Goal: Task Accomplishment & Management: Use online tool/utility

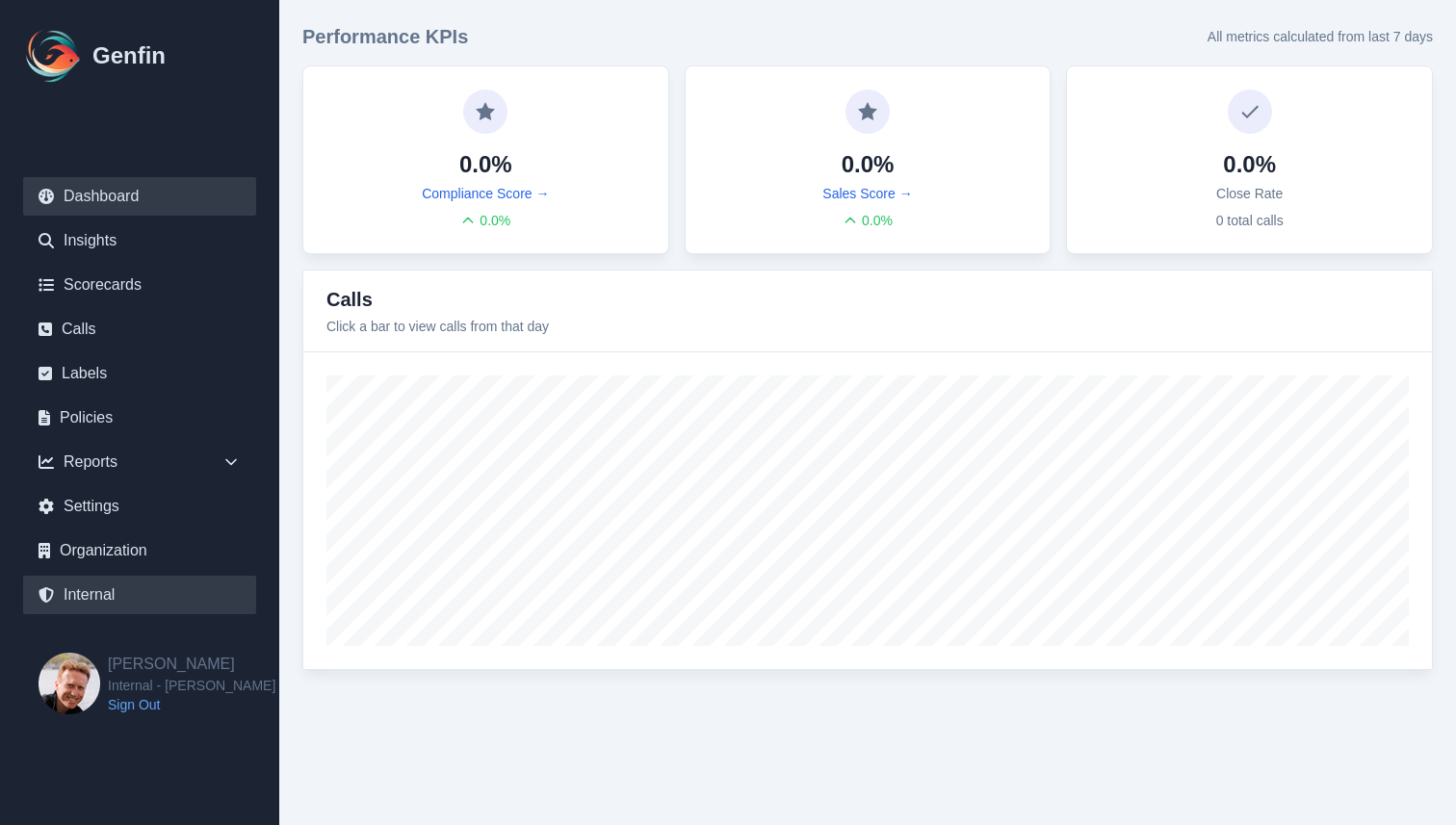
click at [113, 588] on link "Internal" at bounding box center [140, 594] width 233 height 38
select select "paid"
select select "7"
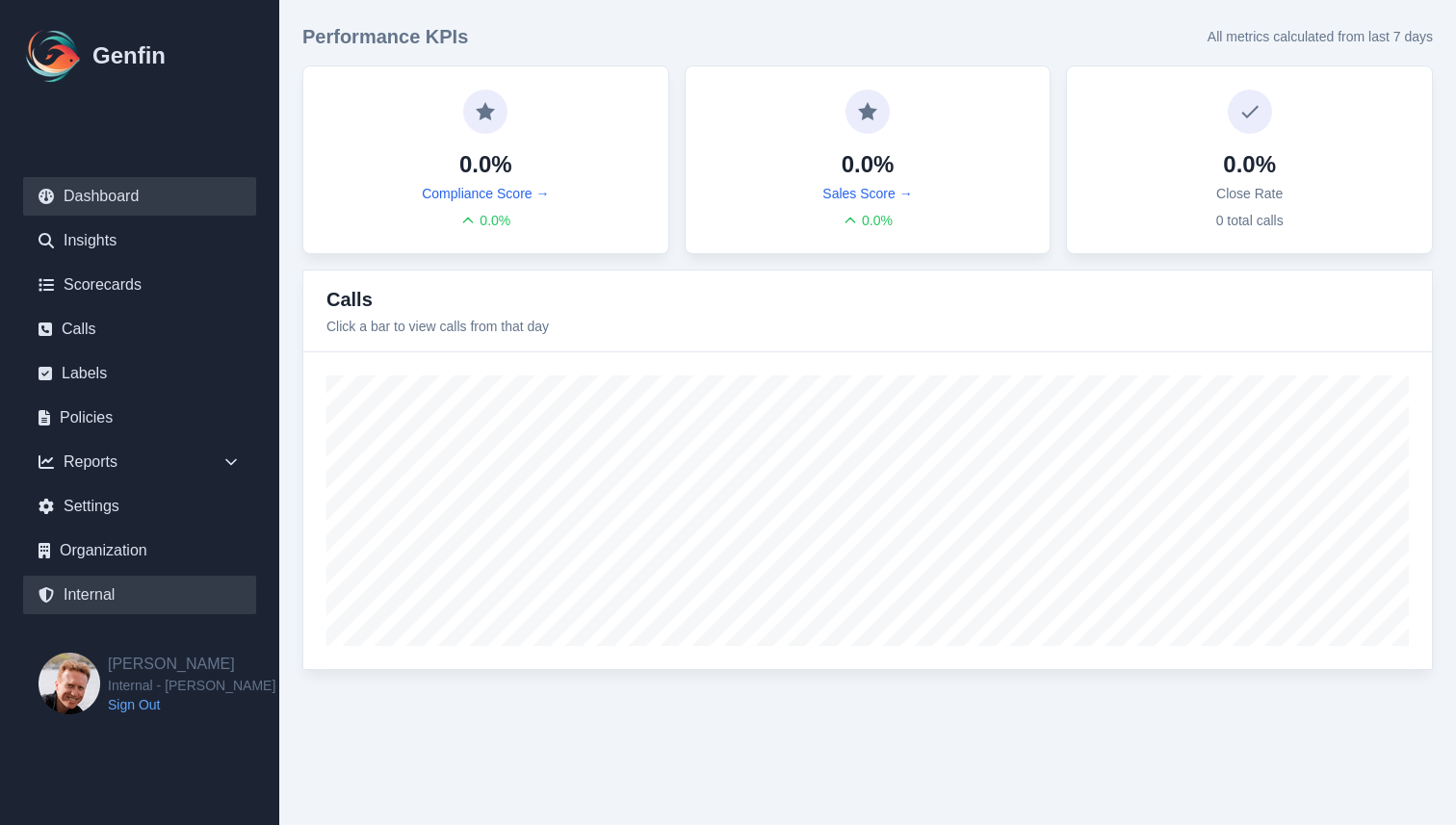
select select "7"
select select "paid"
select select "7"
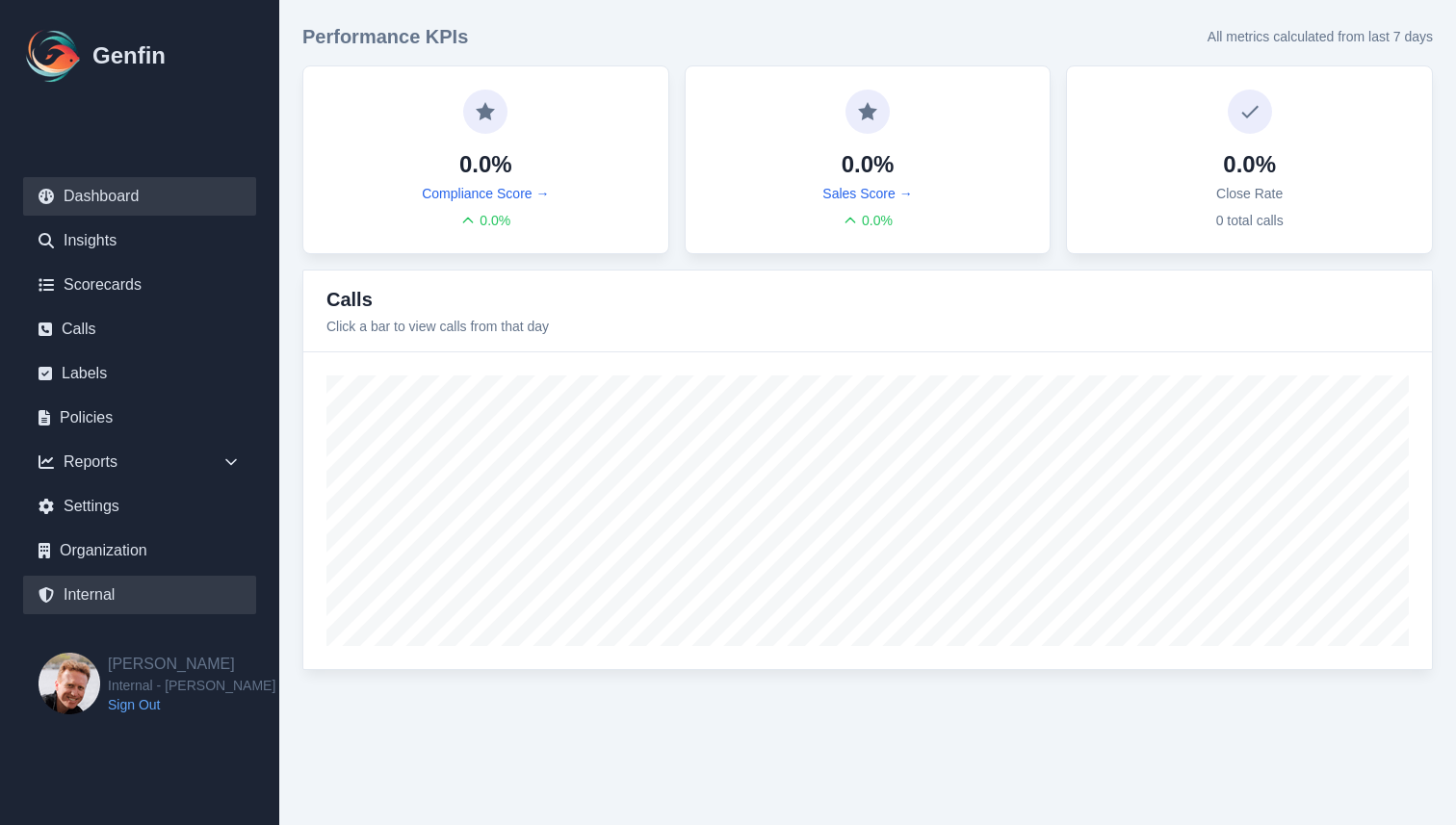
select select "7"
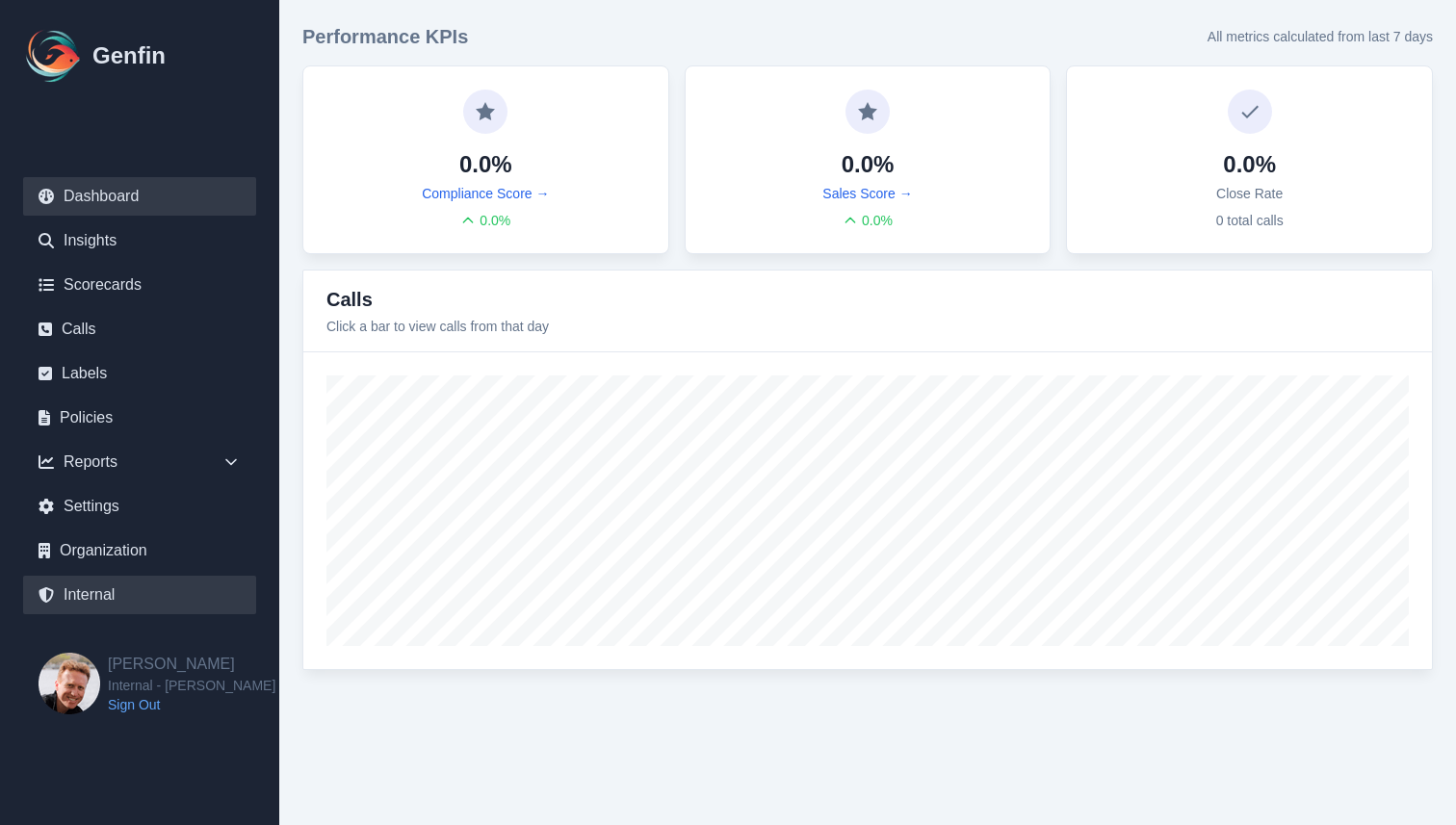
select select "7"
select select "paid"
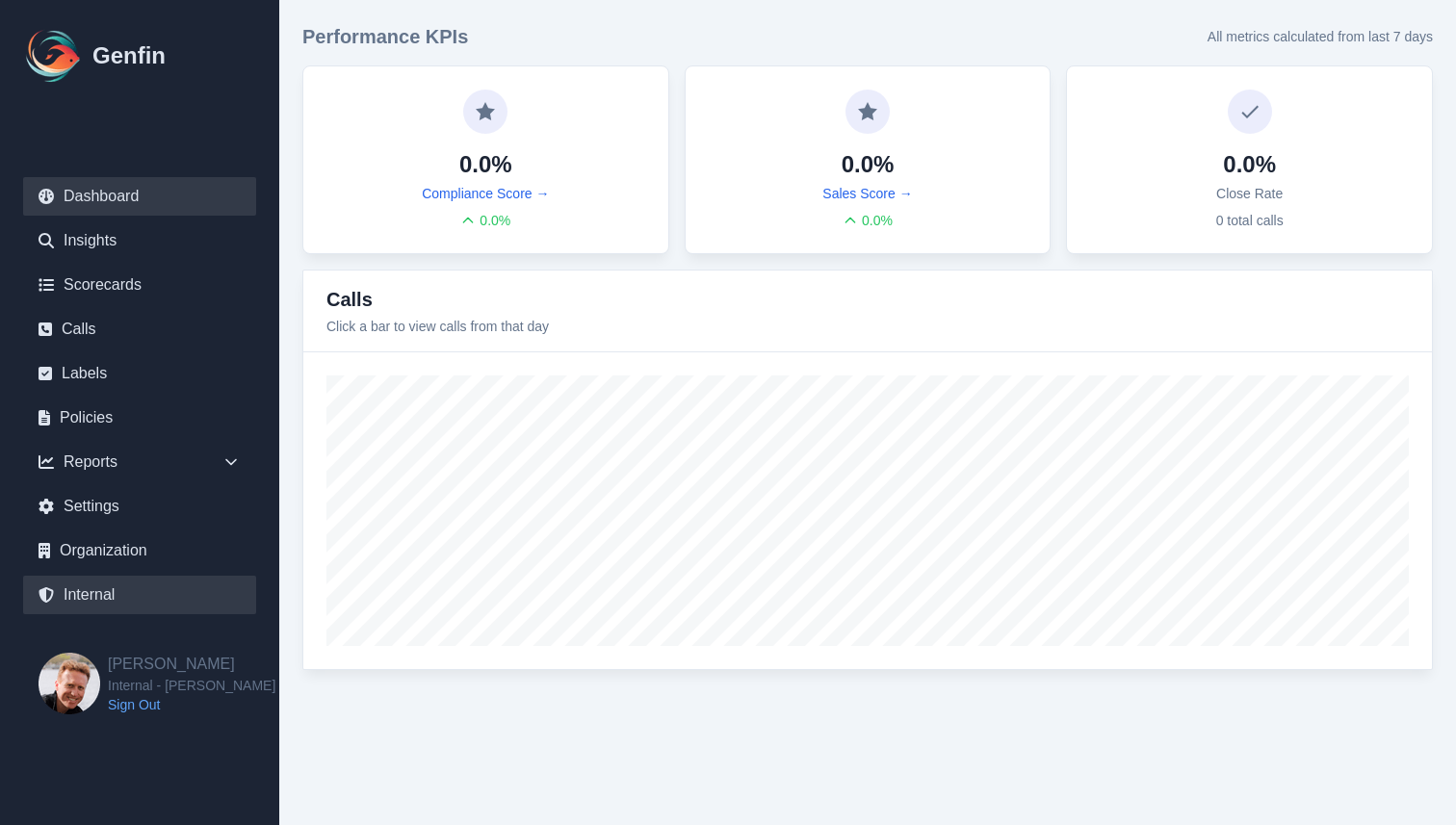
select select "7"
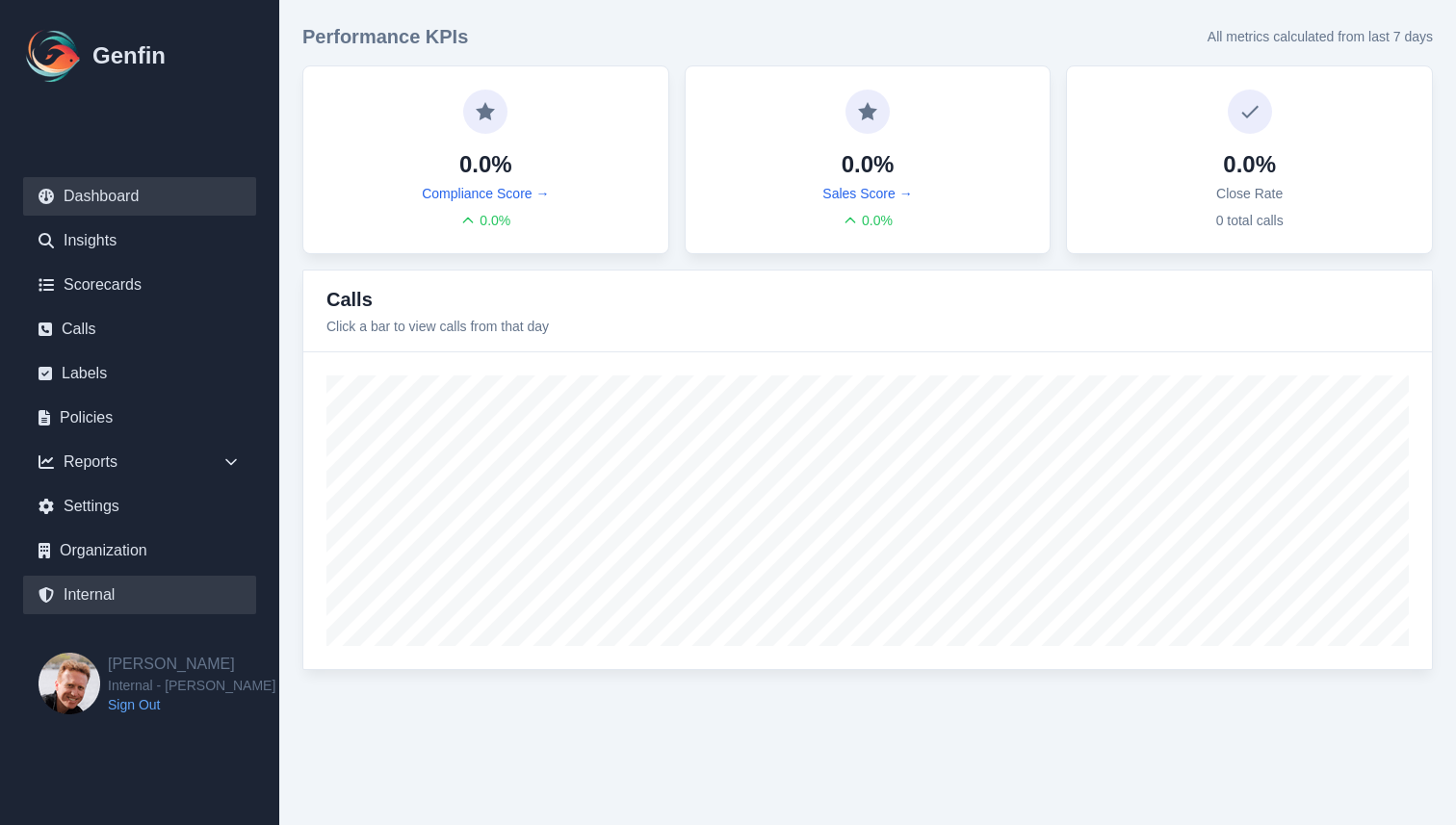
select select "7"
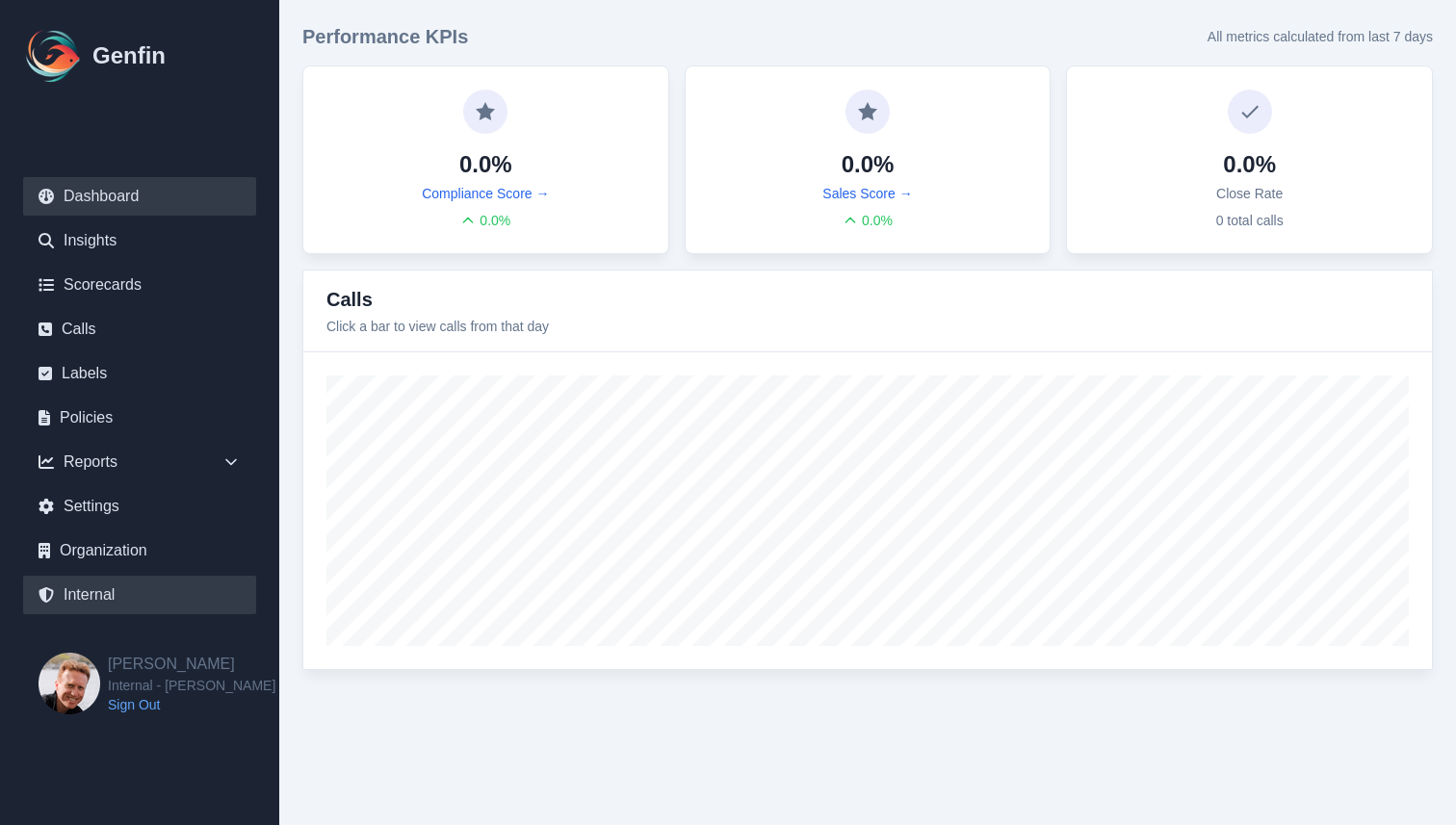
select select "7"
select select "paid"
select select "7"
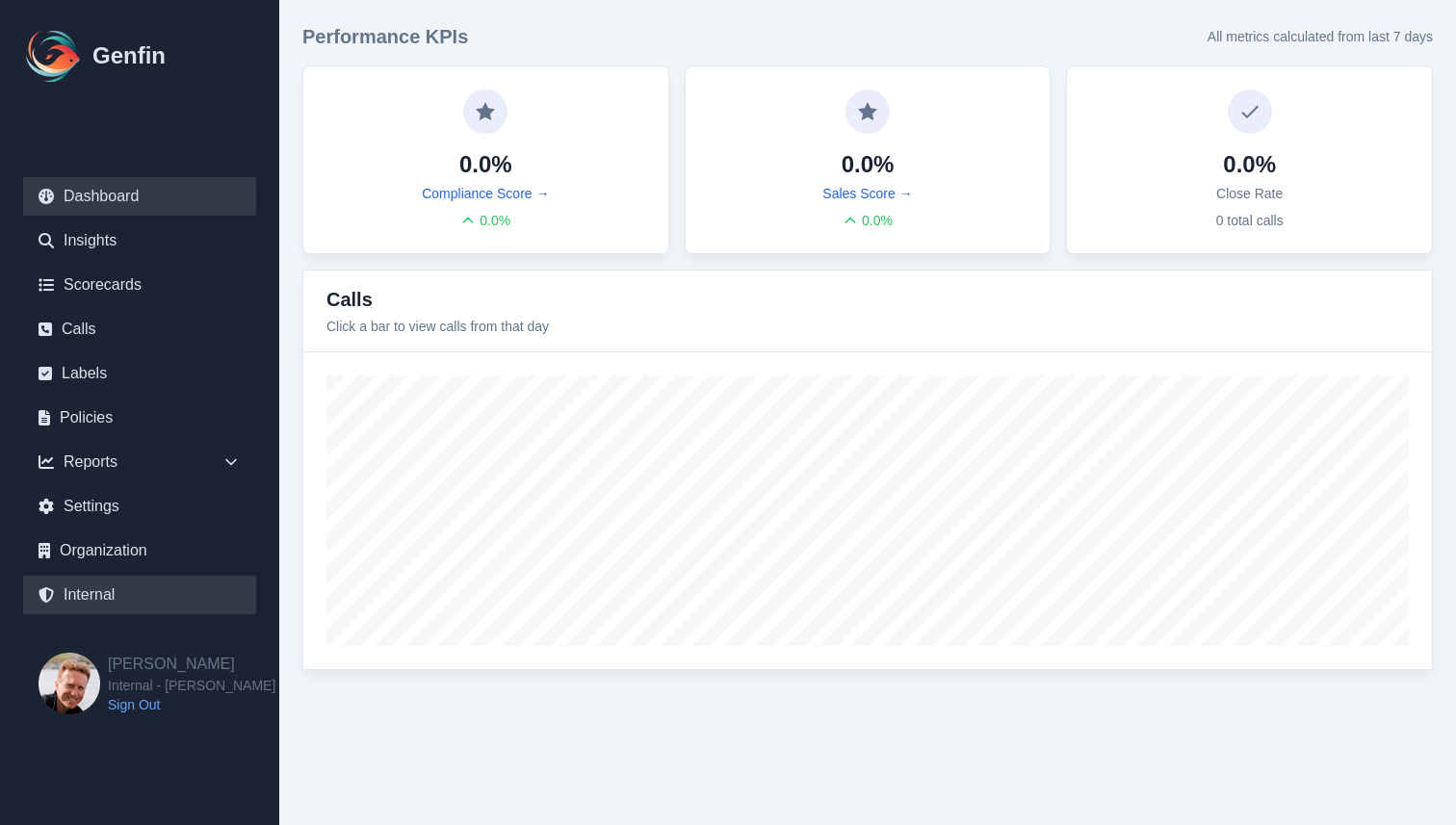
select select "7"
select select "paid"
select select "7"
select select "paid"
select select "7"
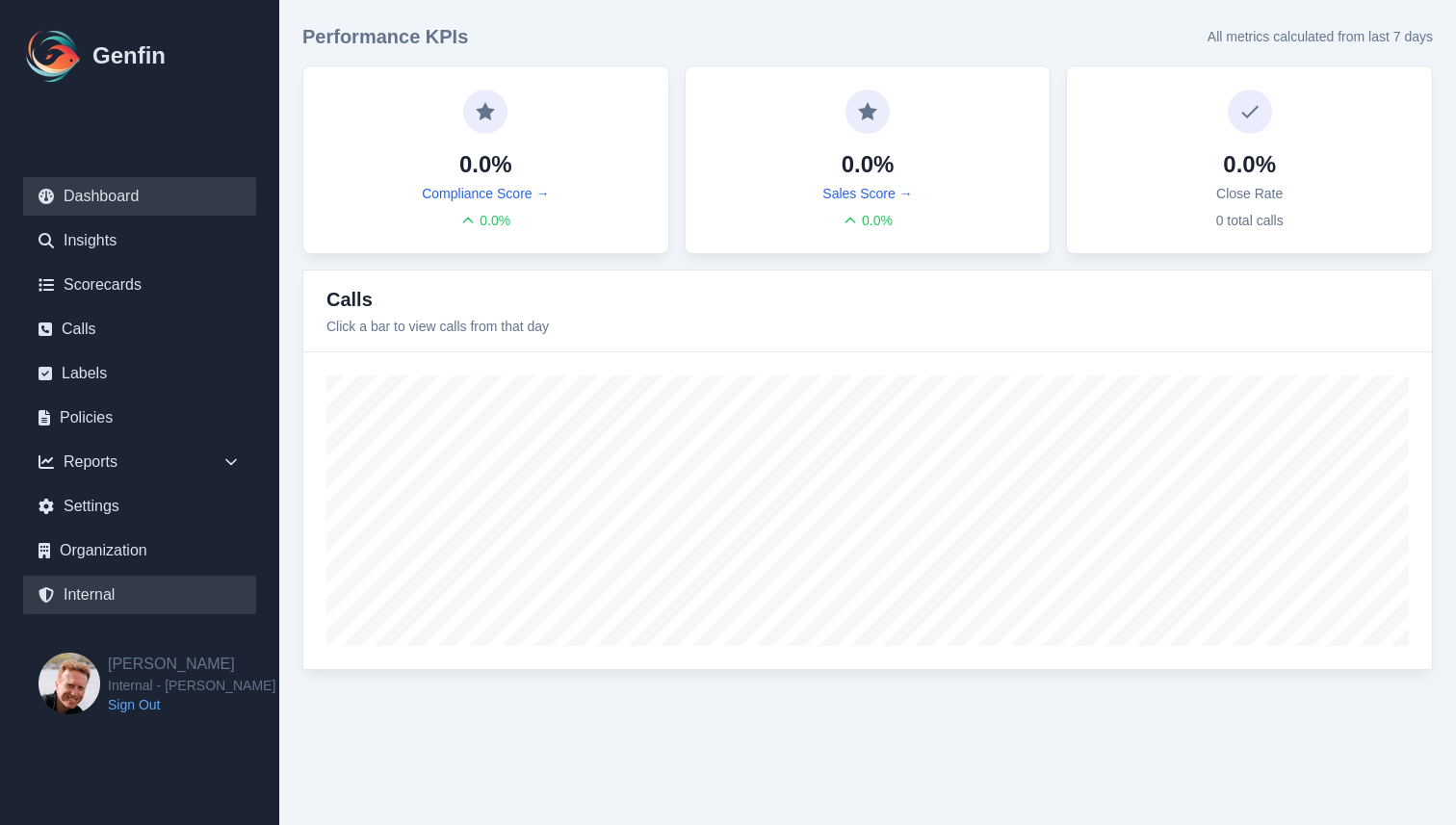
select select "7"
select select "paid"
select select "7"
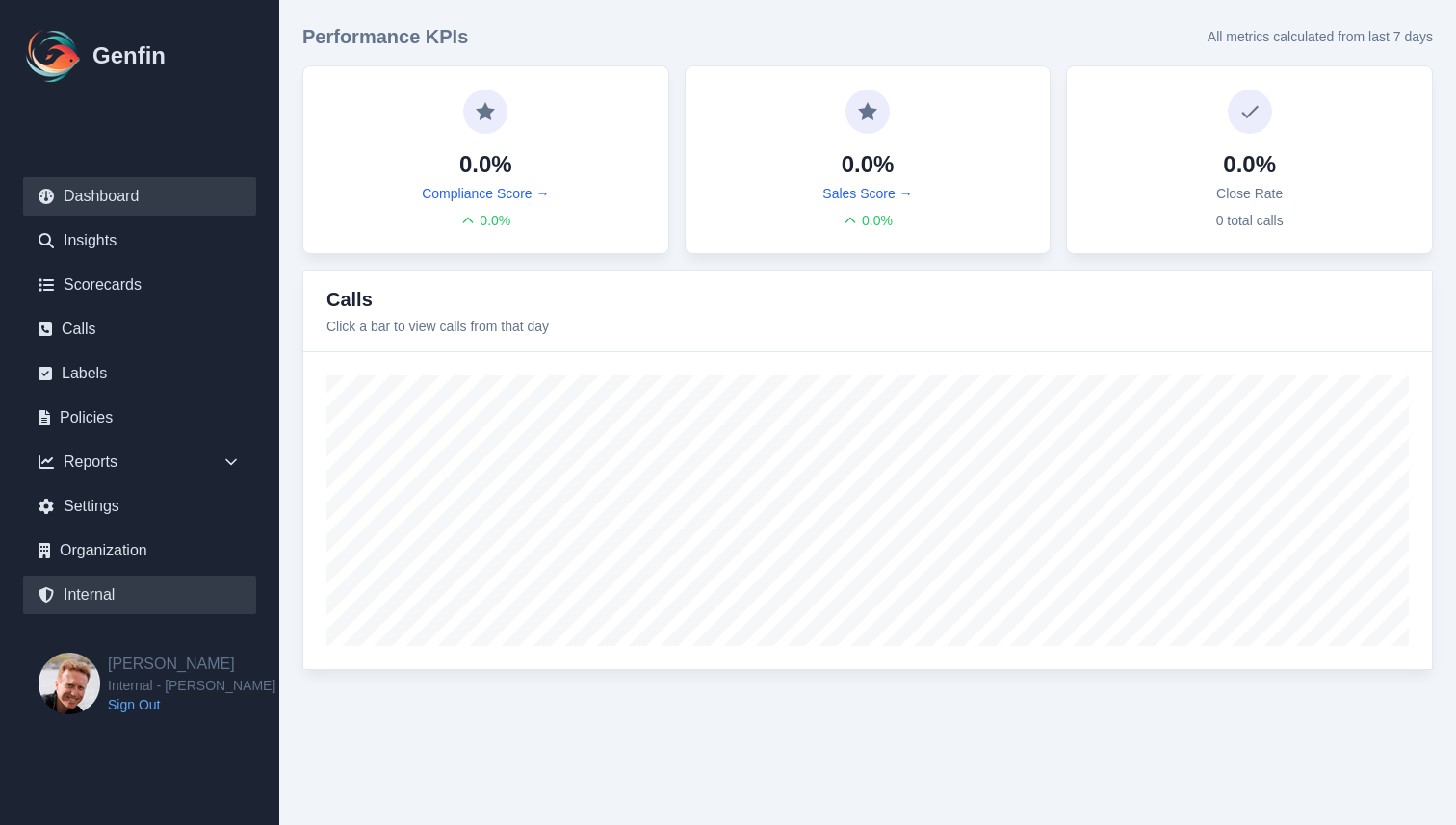
select select "7"
select select "paid"
select select "7"
select select "paid"
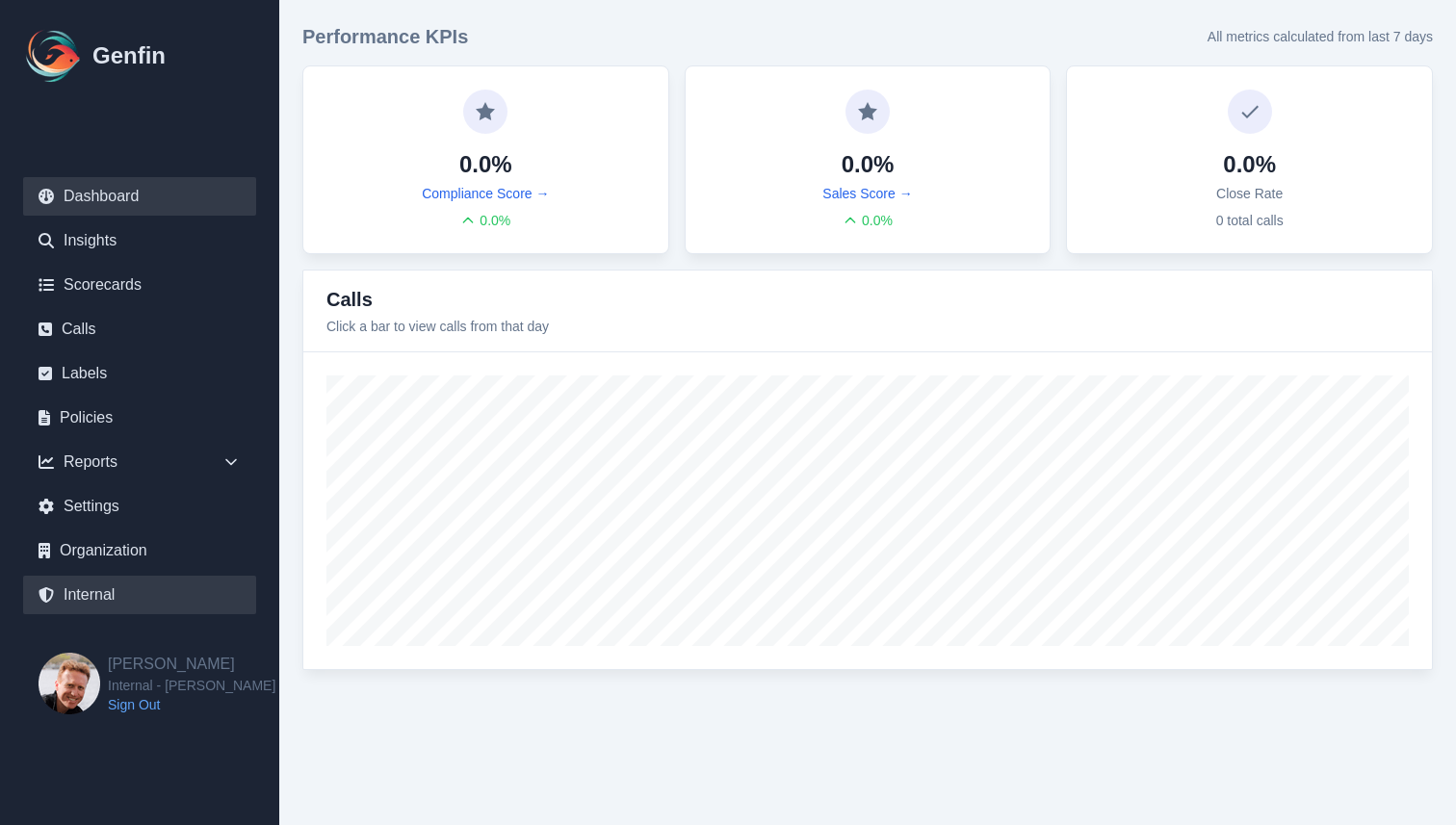
select select "7"
select select "paid"
select select "7"
select select "paid"
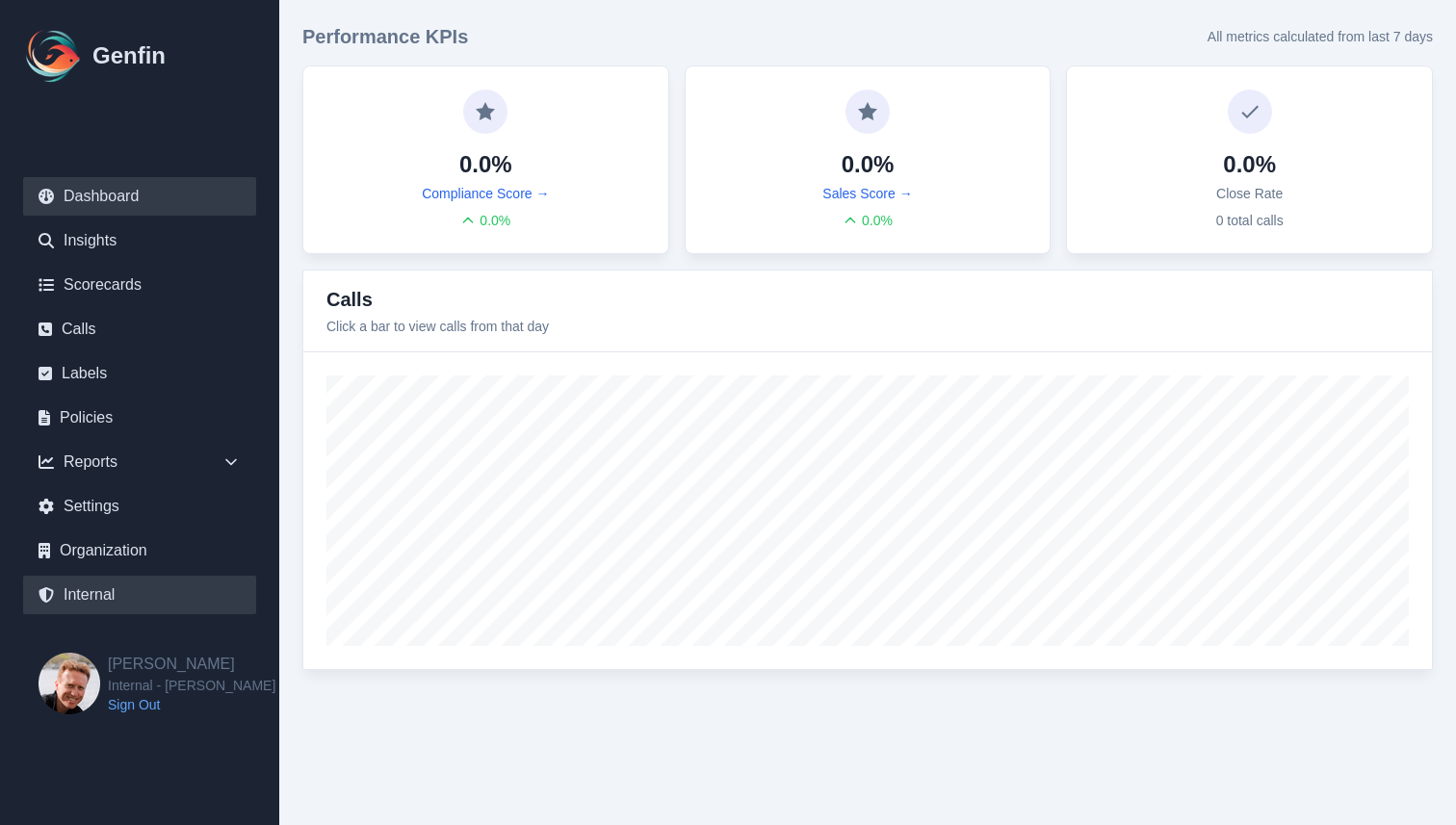
select select "7"
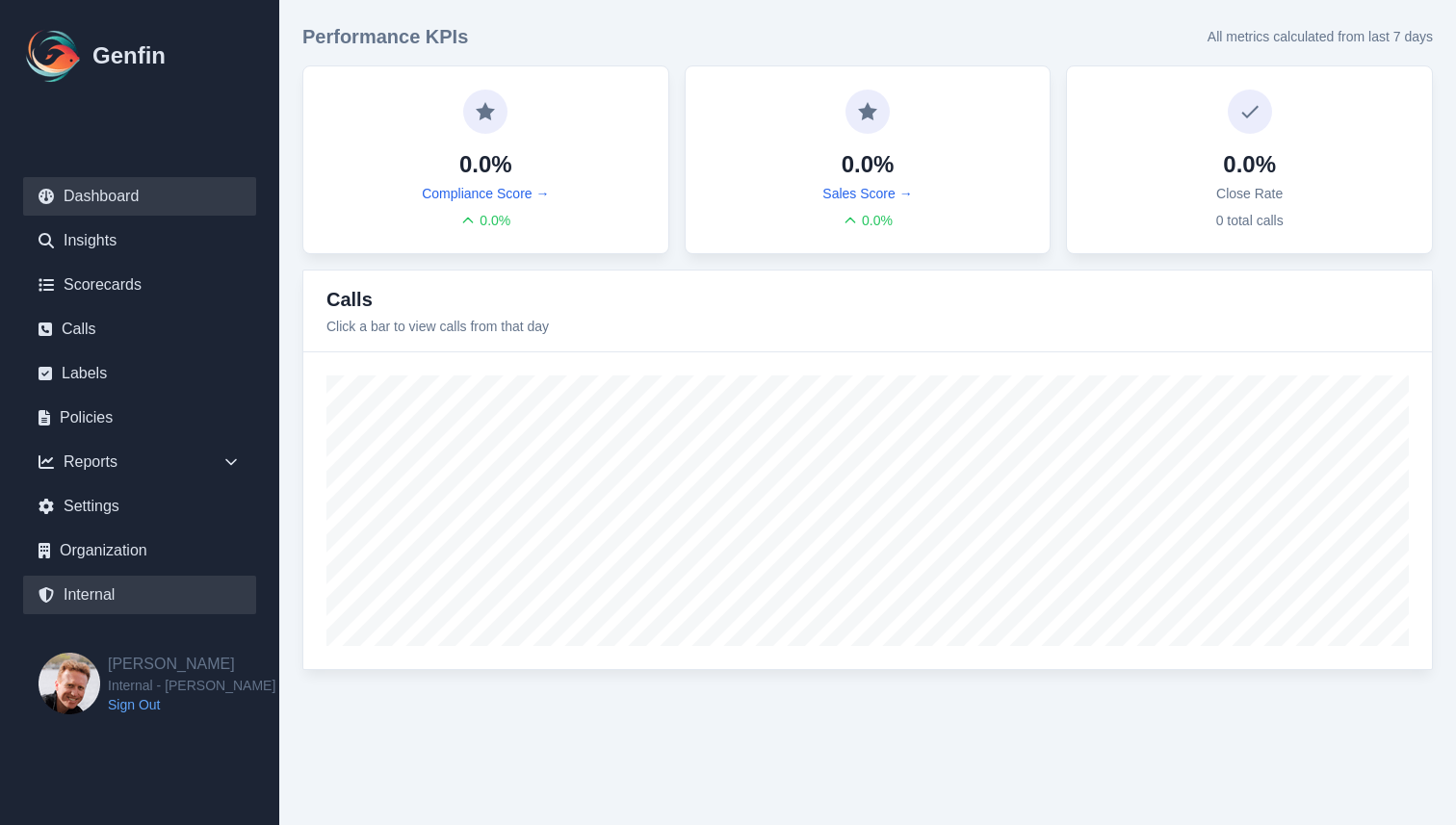
select select "7"
select select "paid"
select select "7"
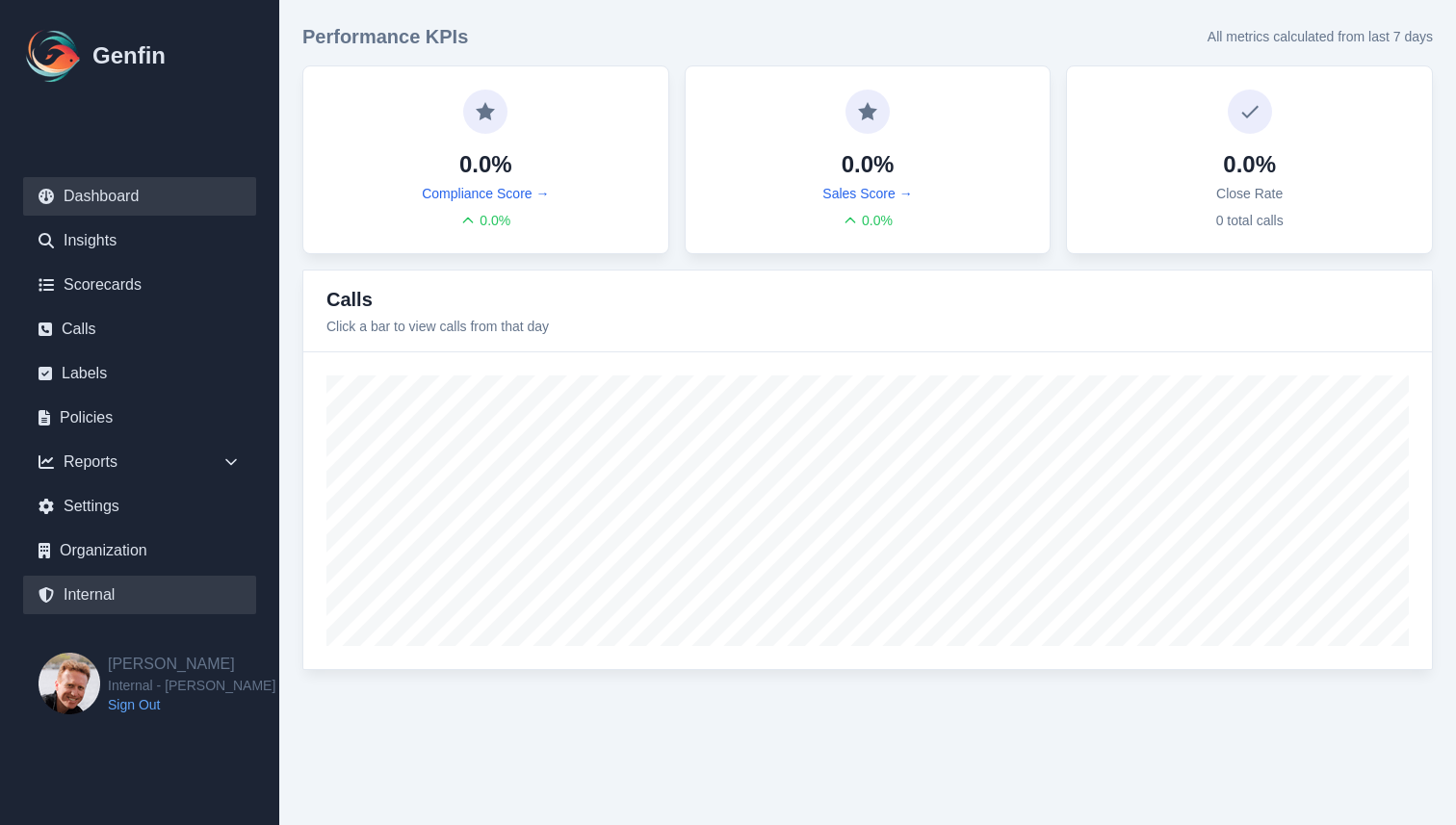
select select "7"
select select "paid"
select select "7"
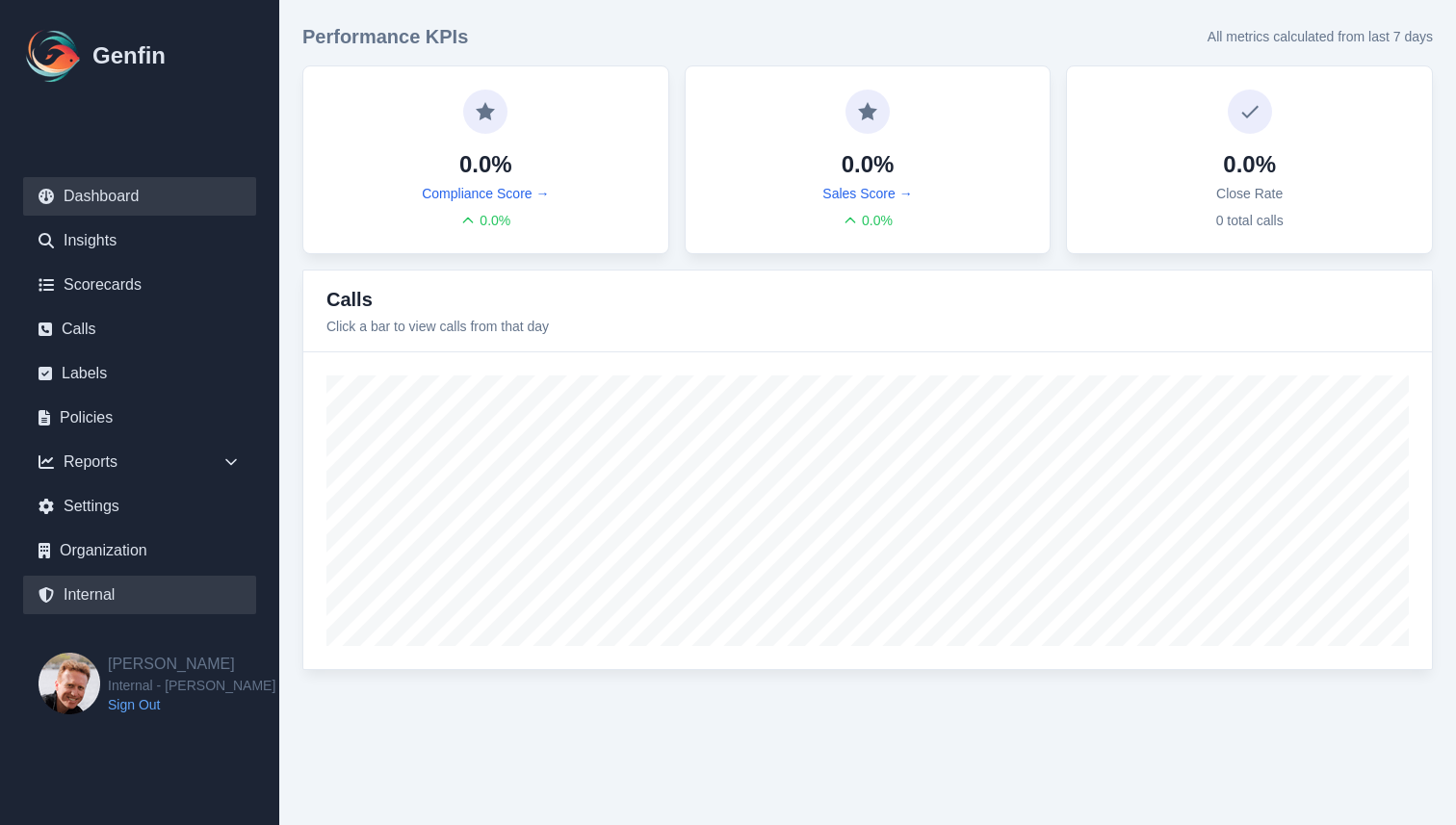
select select "7"
select select "paid"
select select "7"
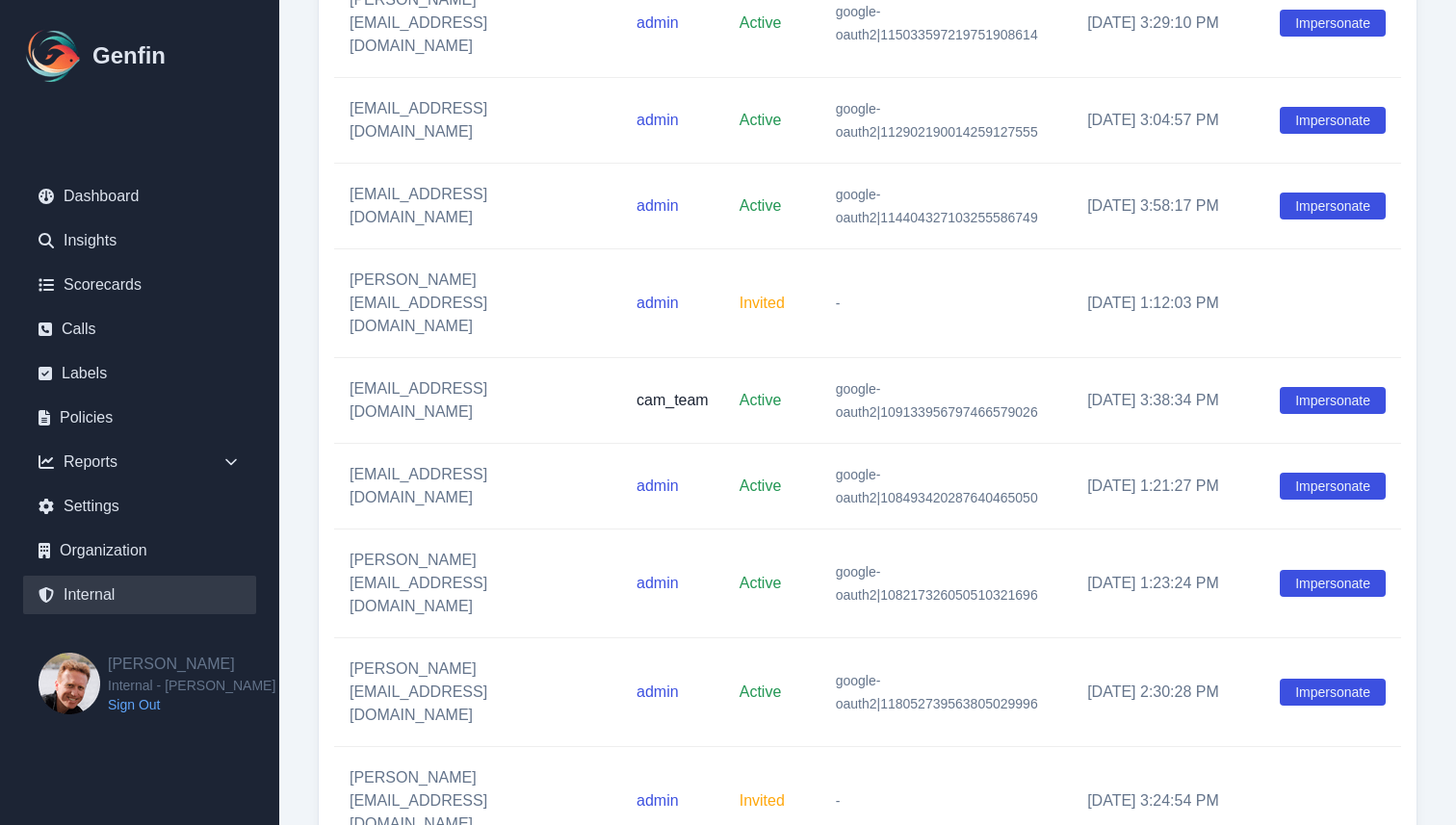
scroll to position [19222, 0]
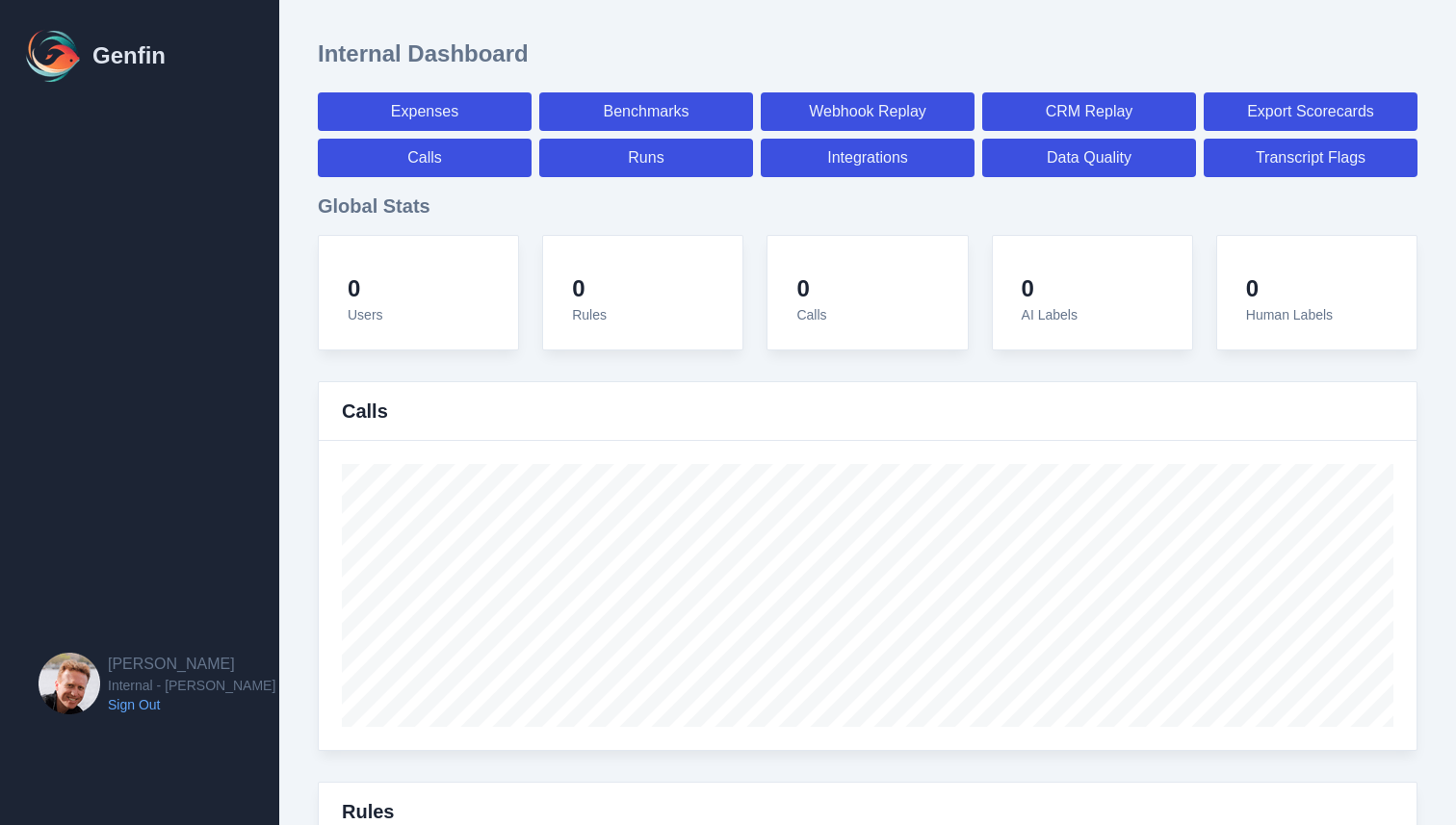
select select "paid"
select select "7"
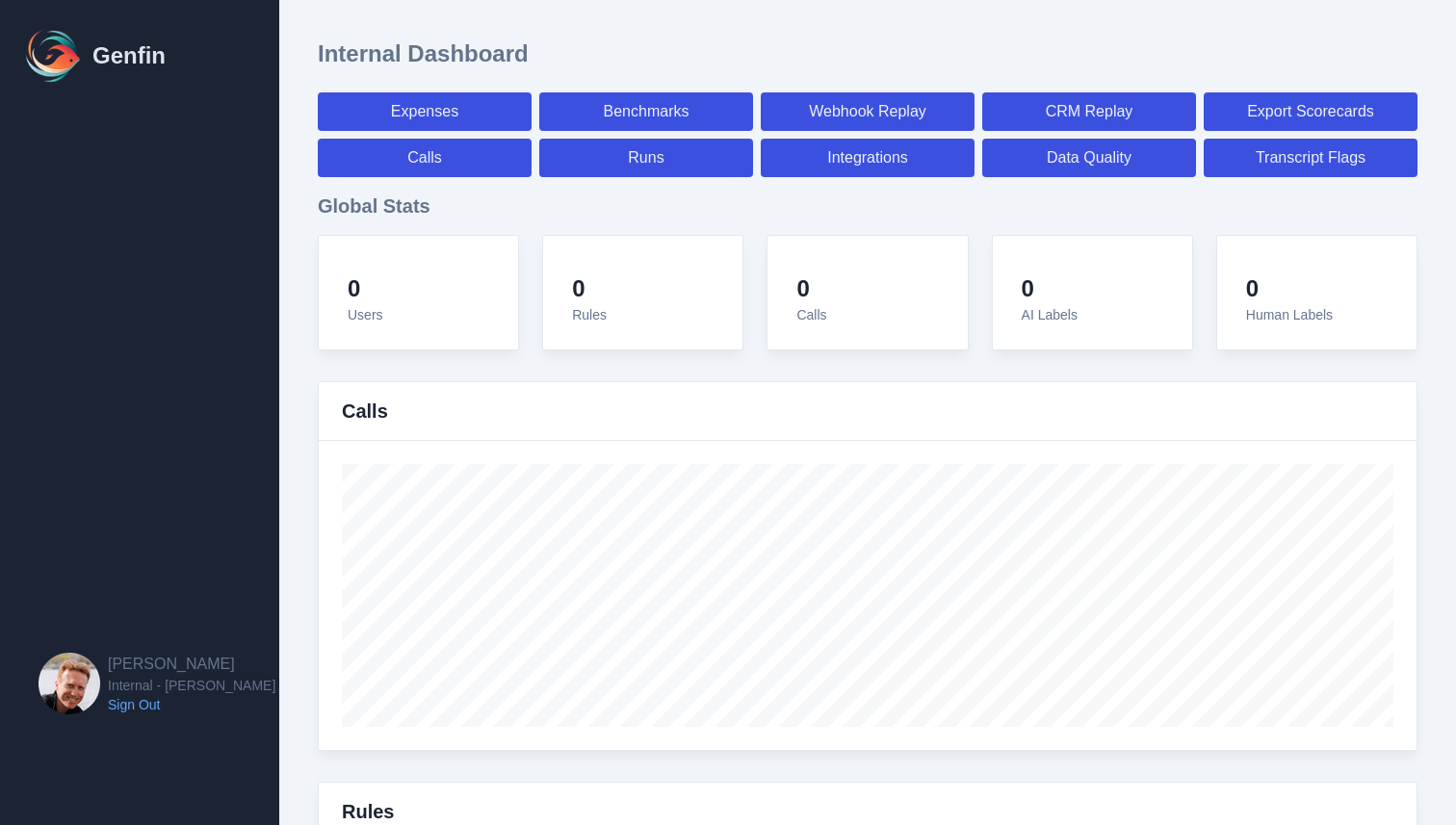
select select "paid"
select select "7"
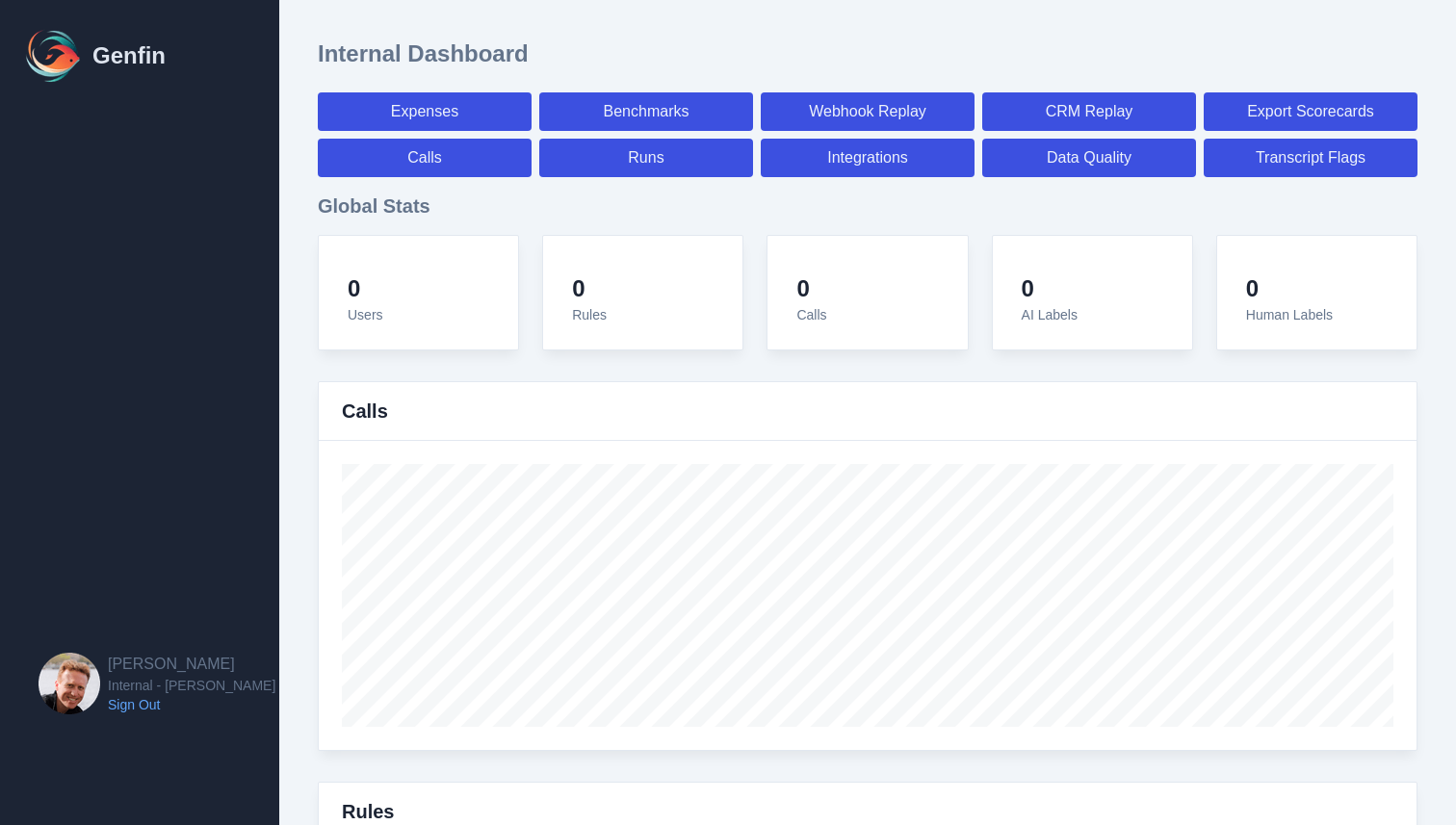
select select "7"
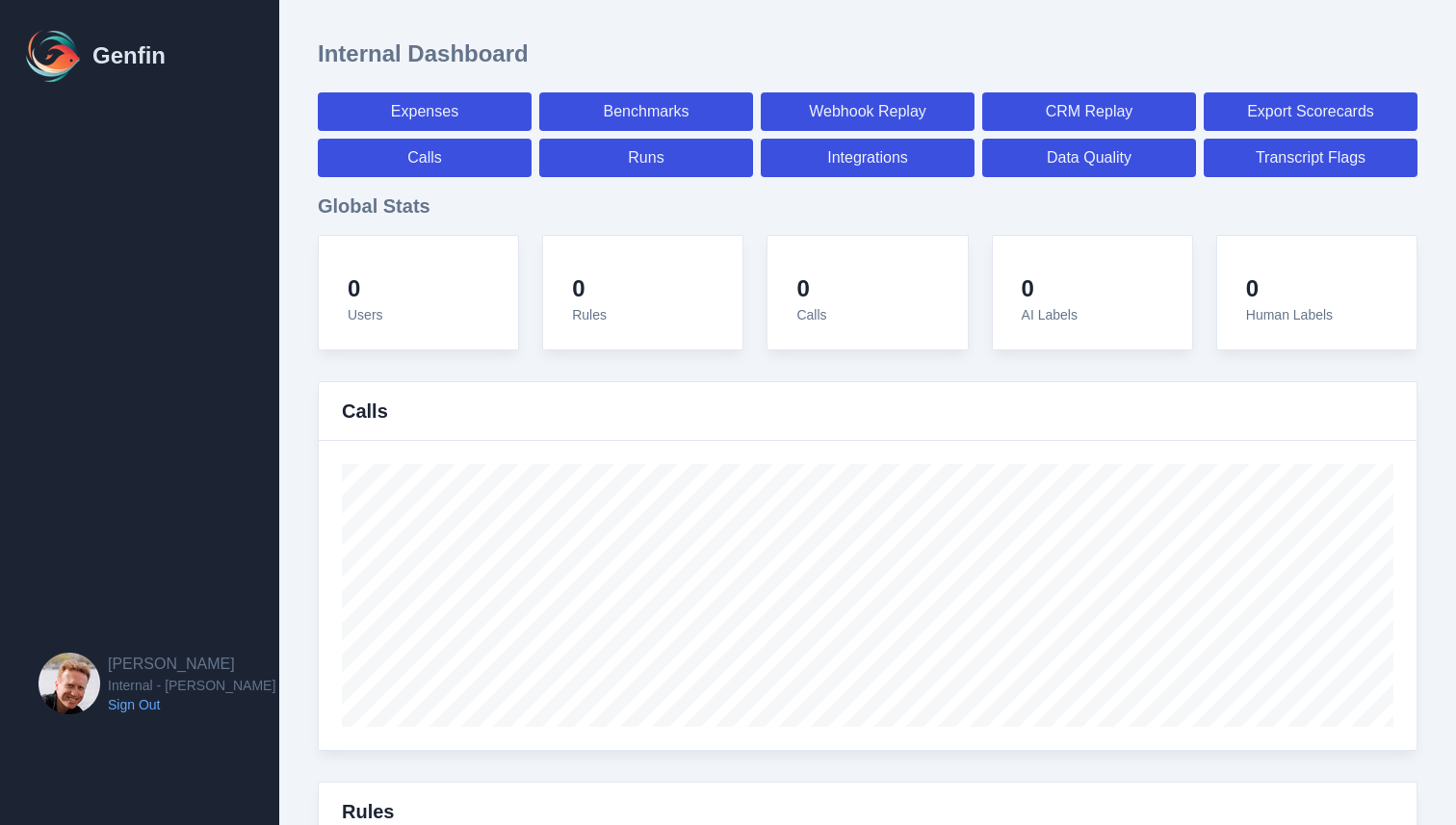
select select "7"
select select "paid"
select select "7"
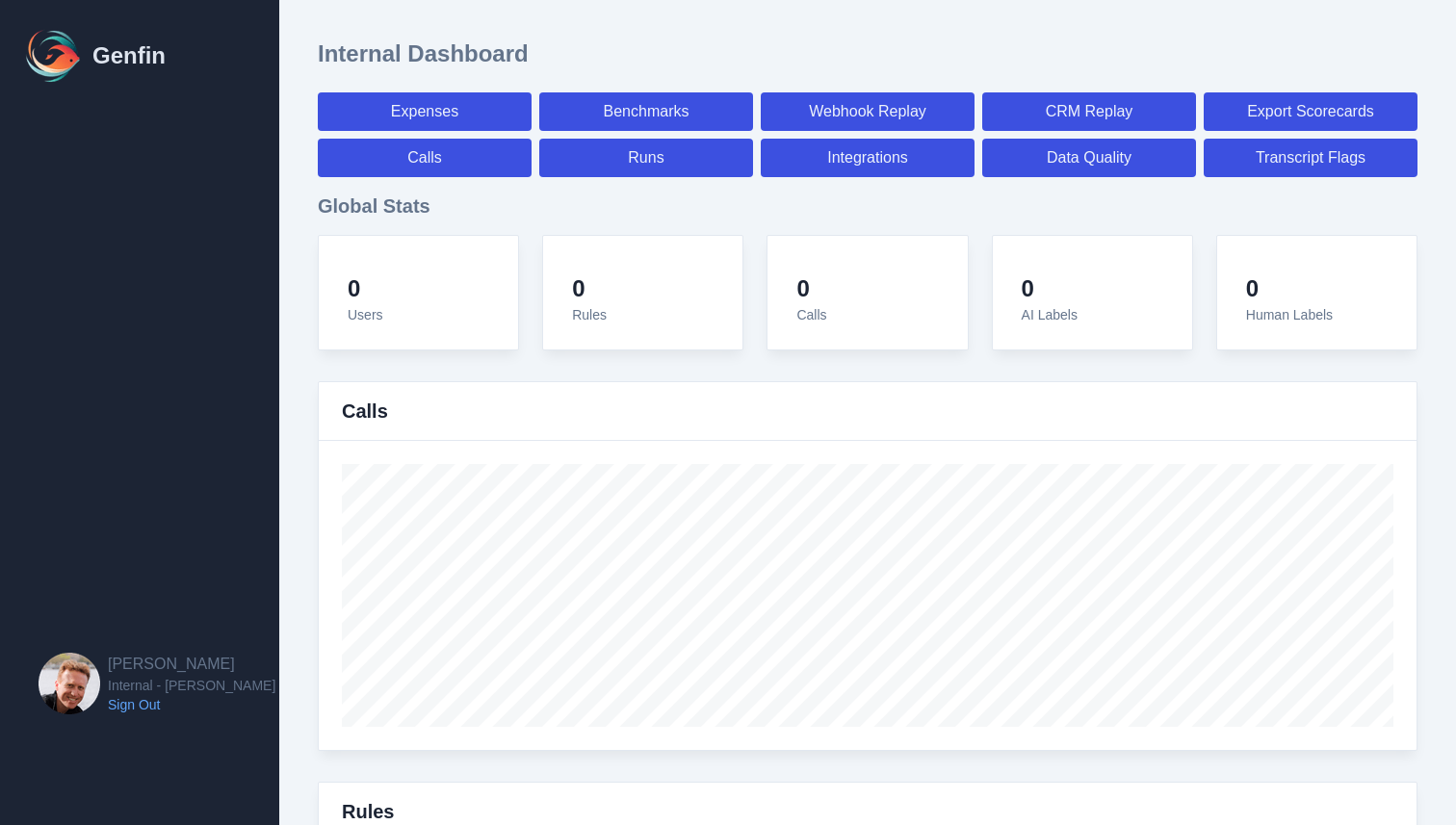
select select "7"
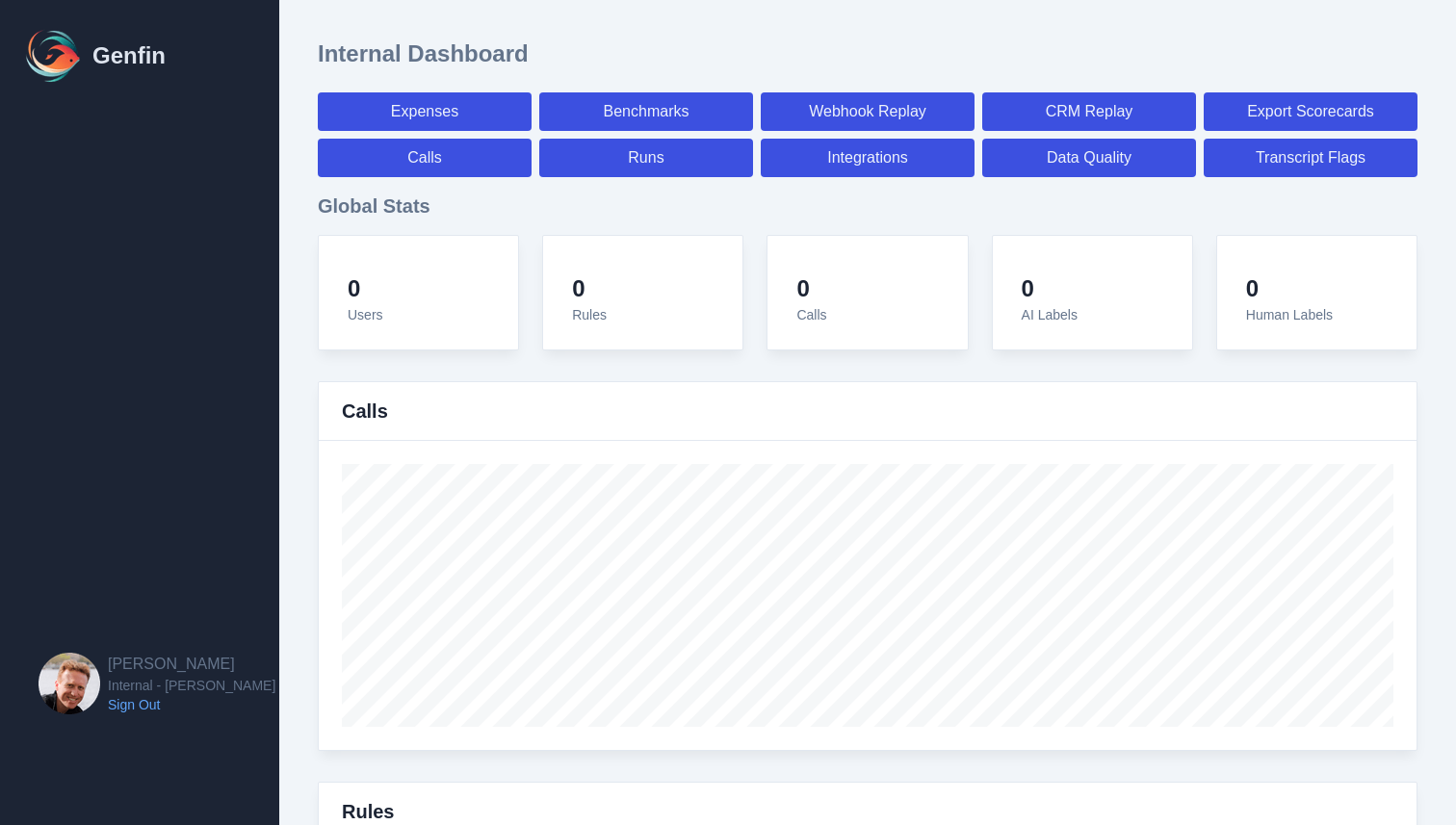
select select "7"
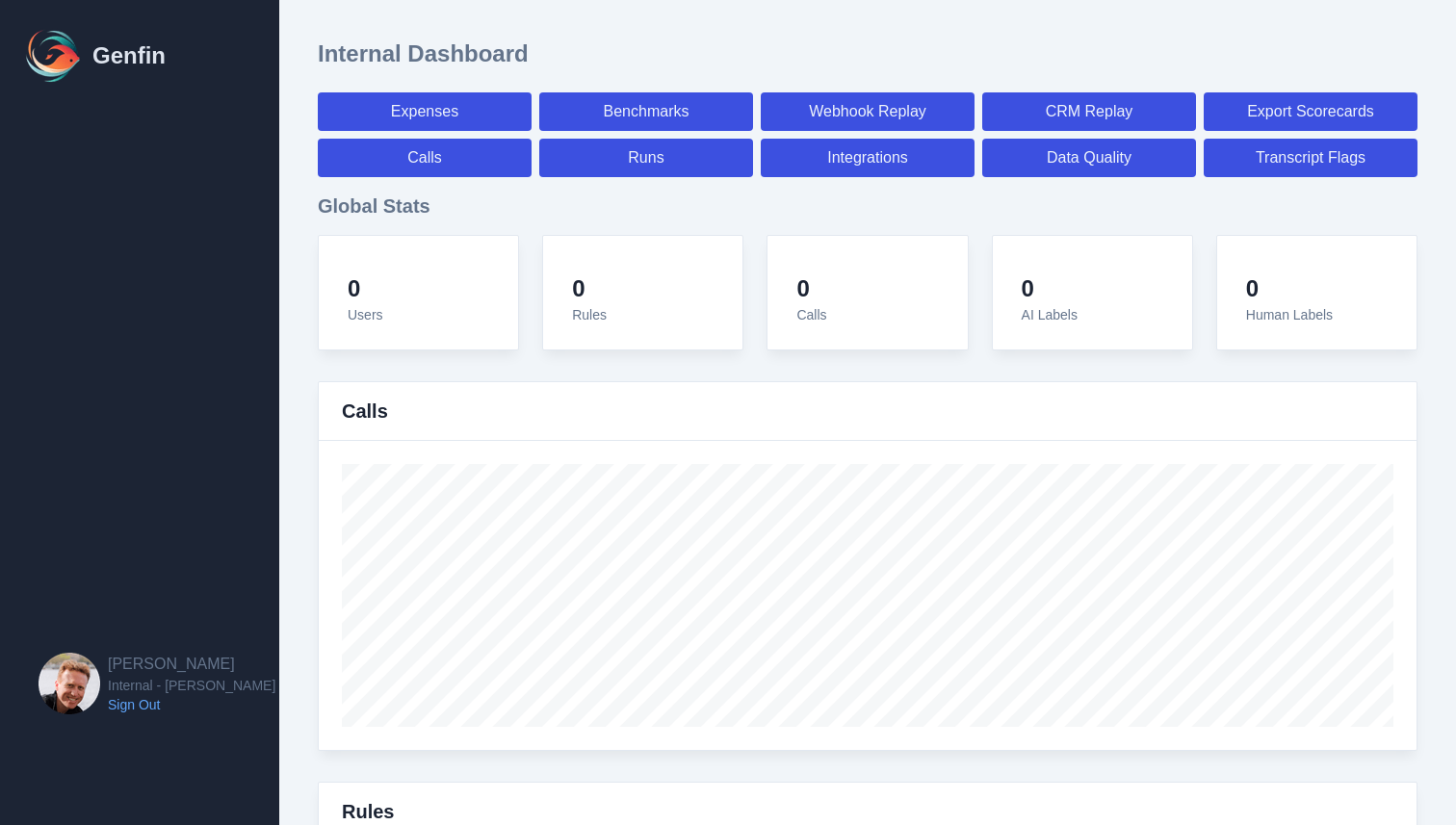
select select "7"
select select "paid"
select select "7"
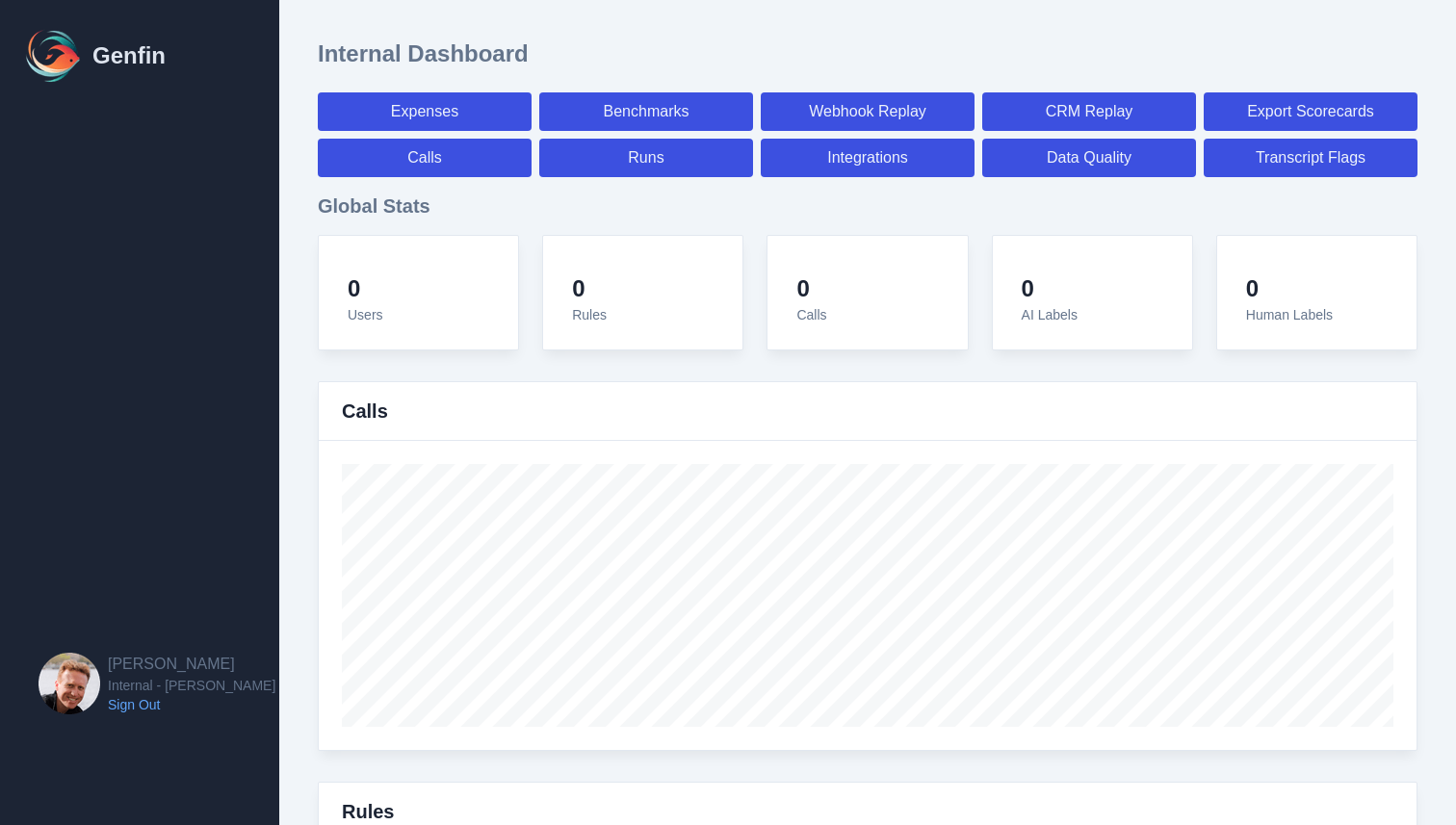
select select "paid"
select select "7"
select select "paid"
select select "7"
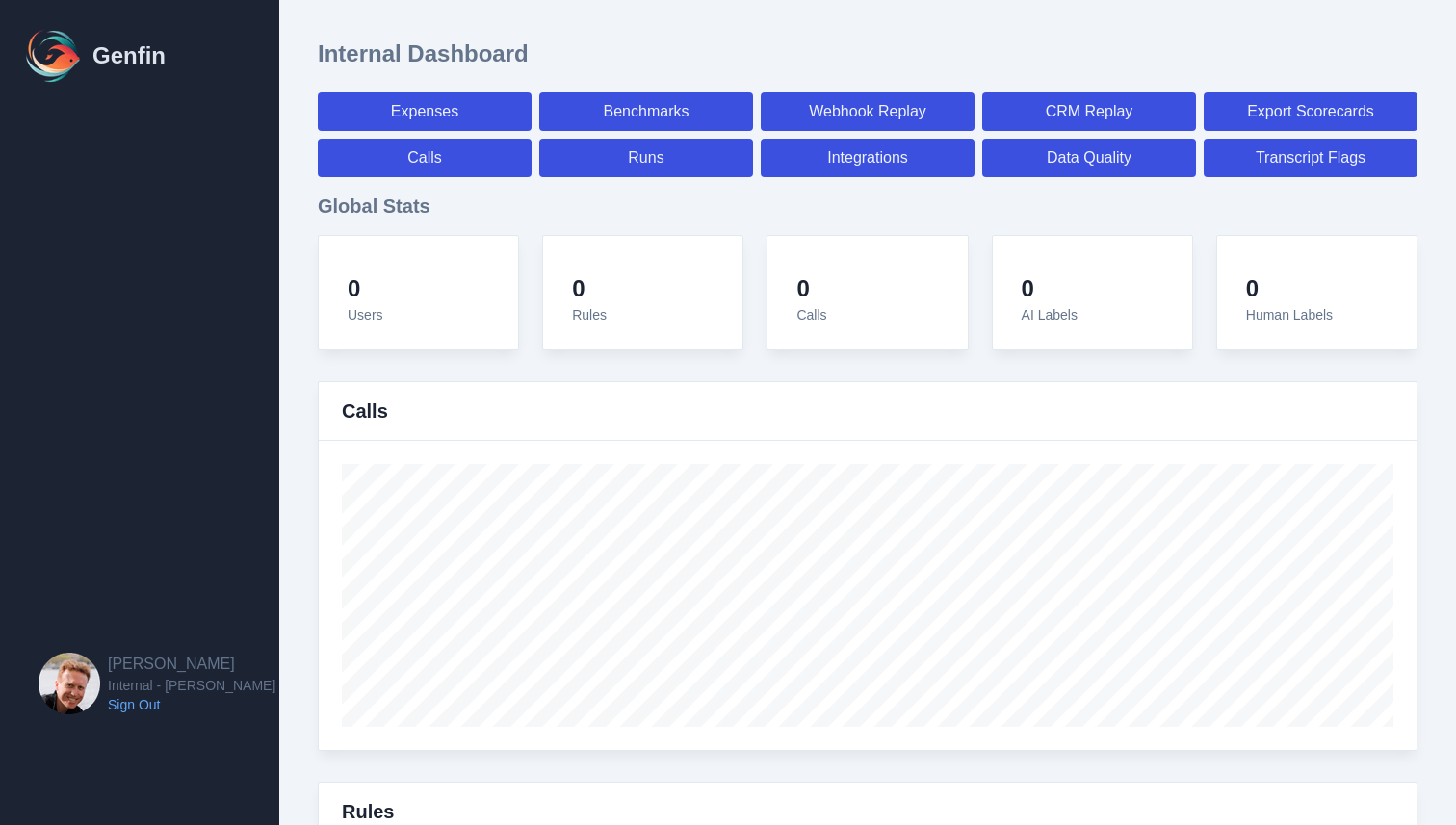
select select "7"
select select "paid"
select select "7"
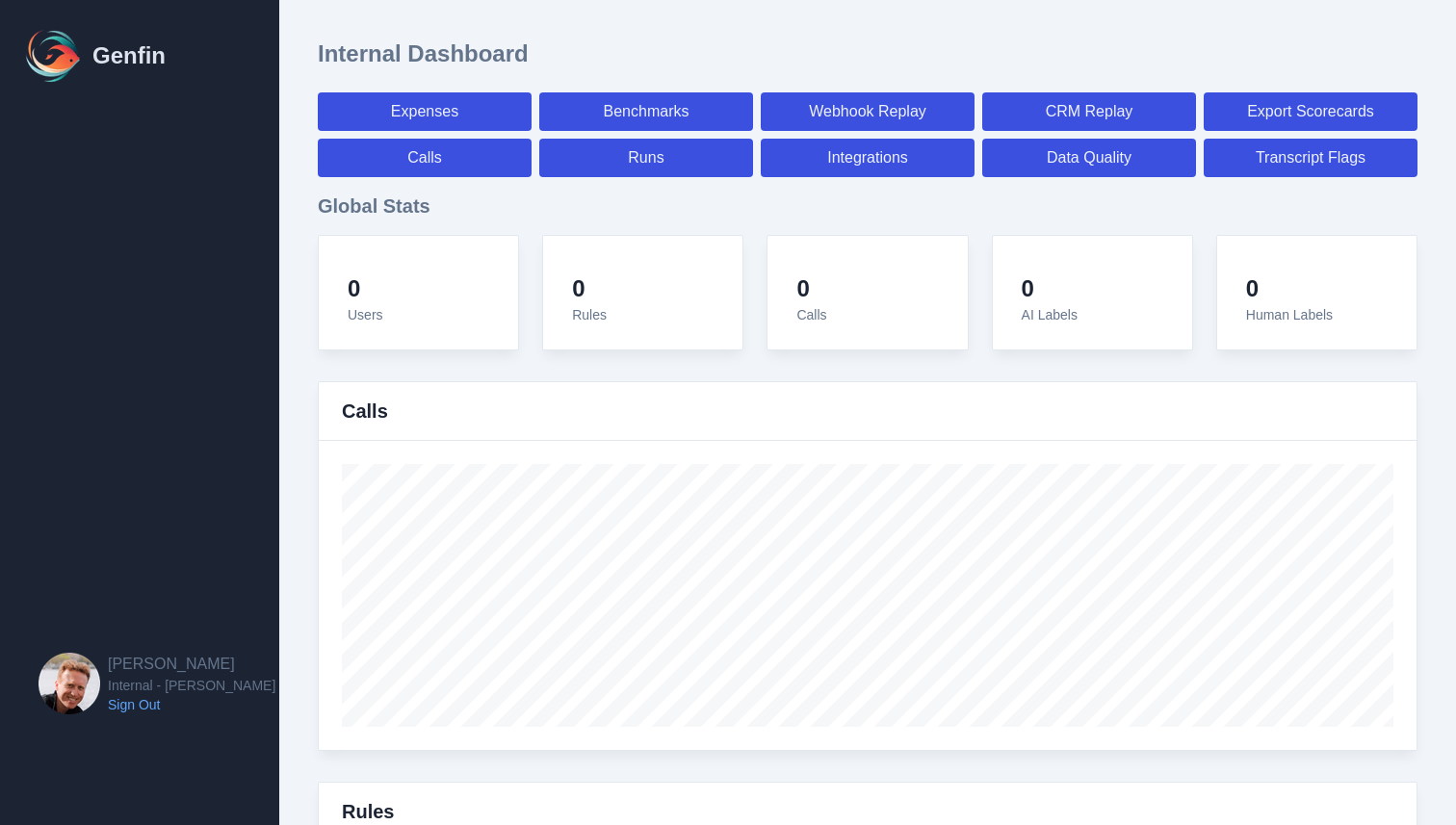
select select "paid"
select select "7"
select select "paid"
select select "7"
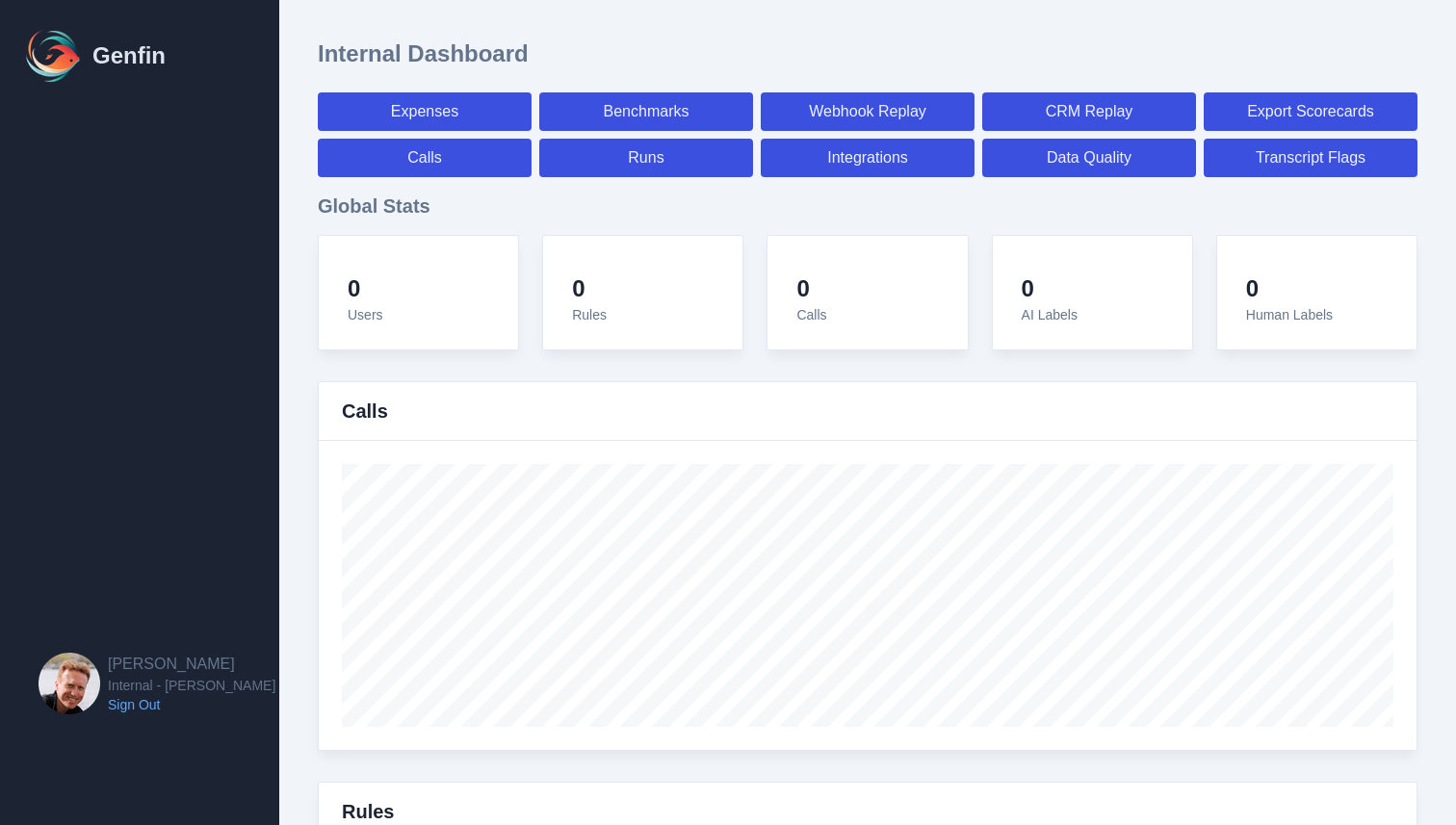
select select "7"
select select "paid"
select select "7"
select select "paid"
select select "7"
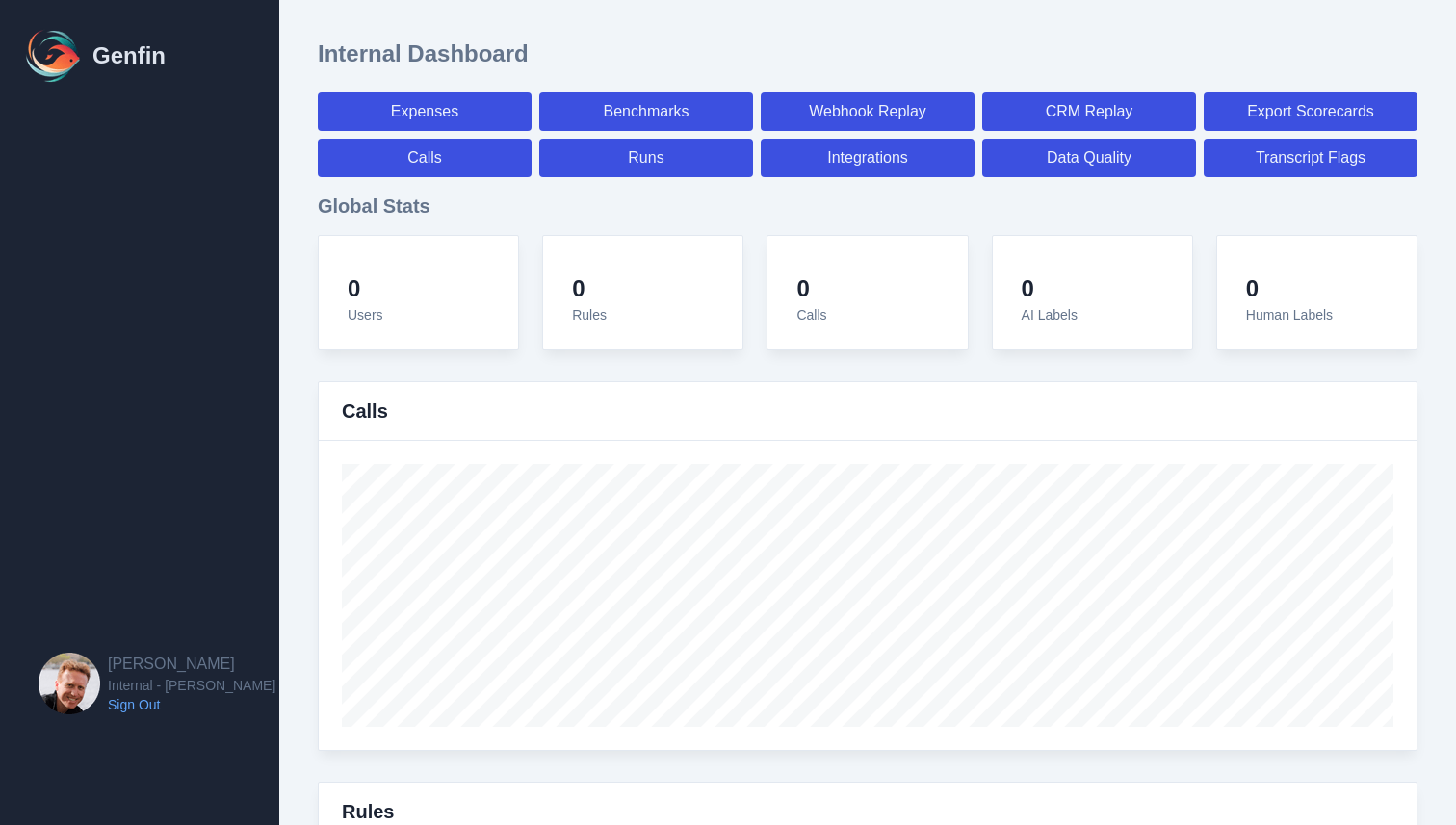
select select "7"
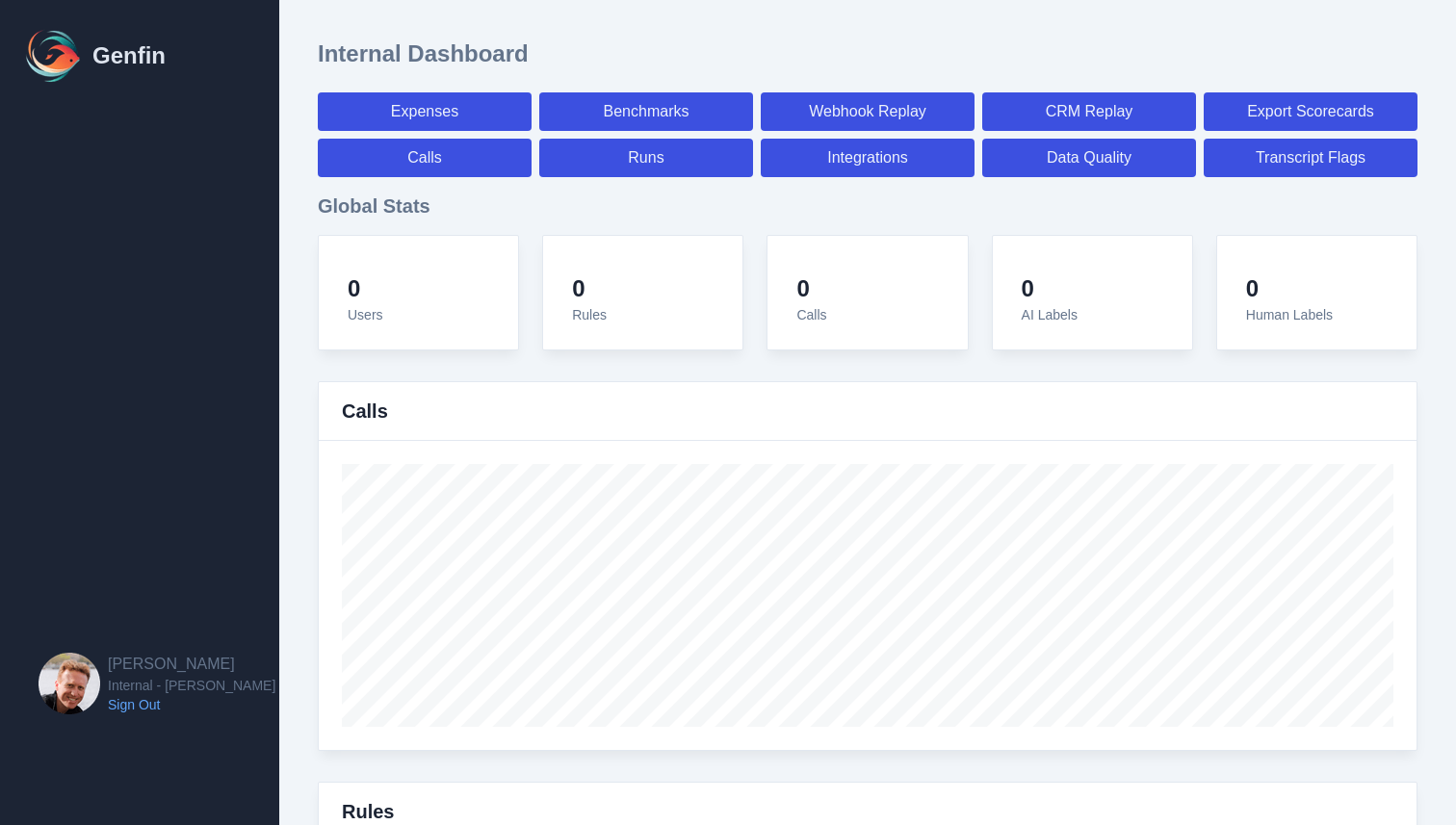
select select "paid"
select select "7"
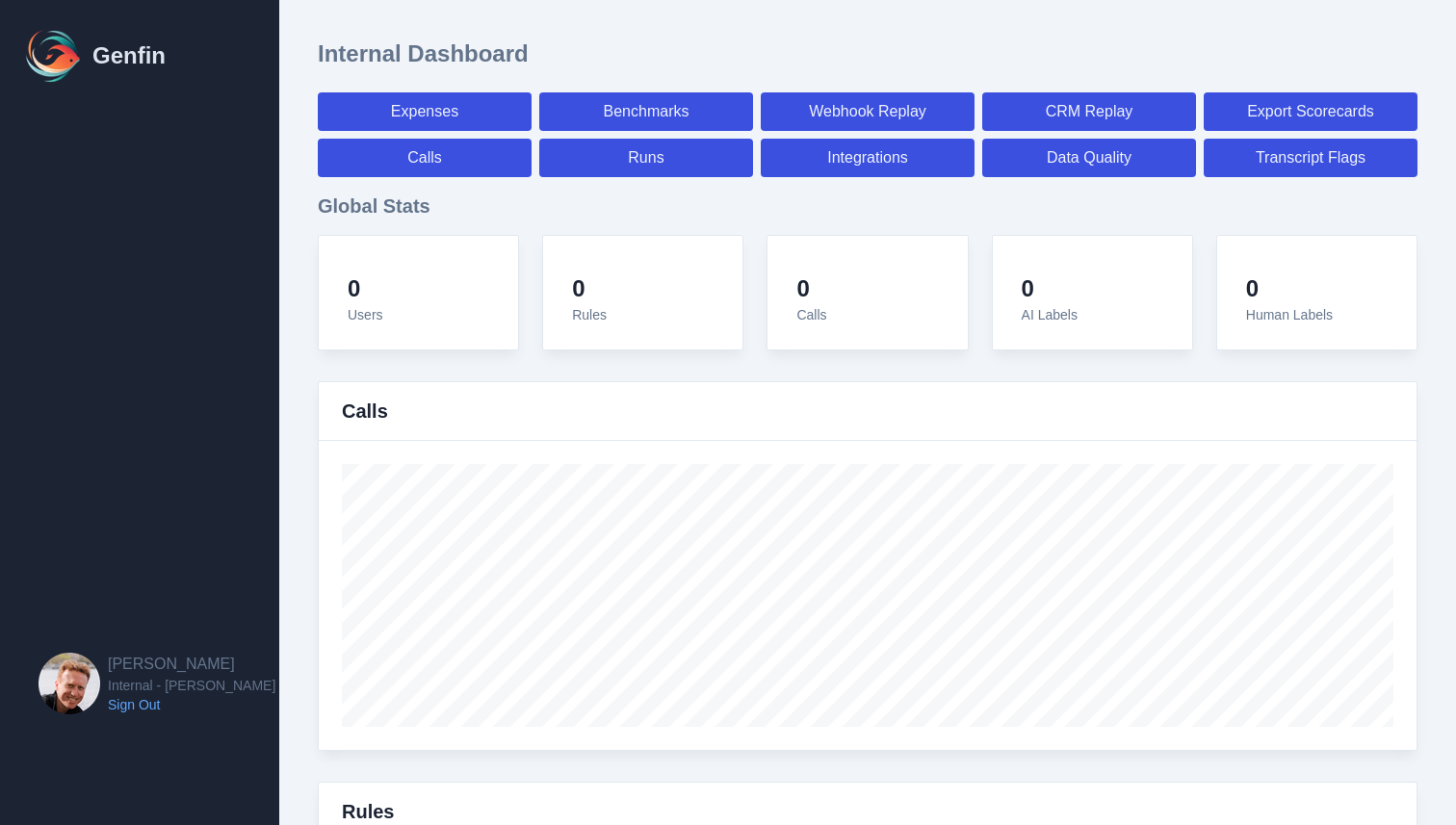
select select "paid"
select select "7"
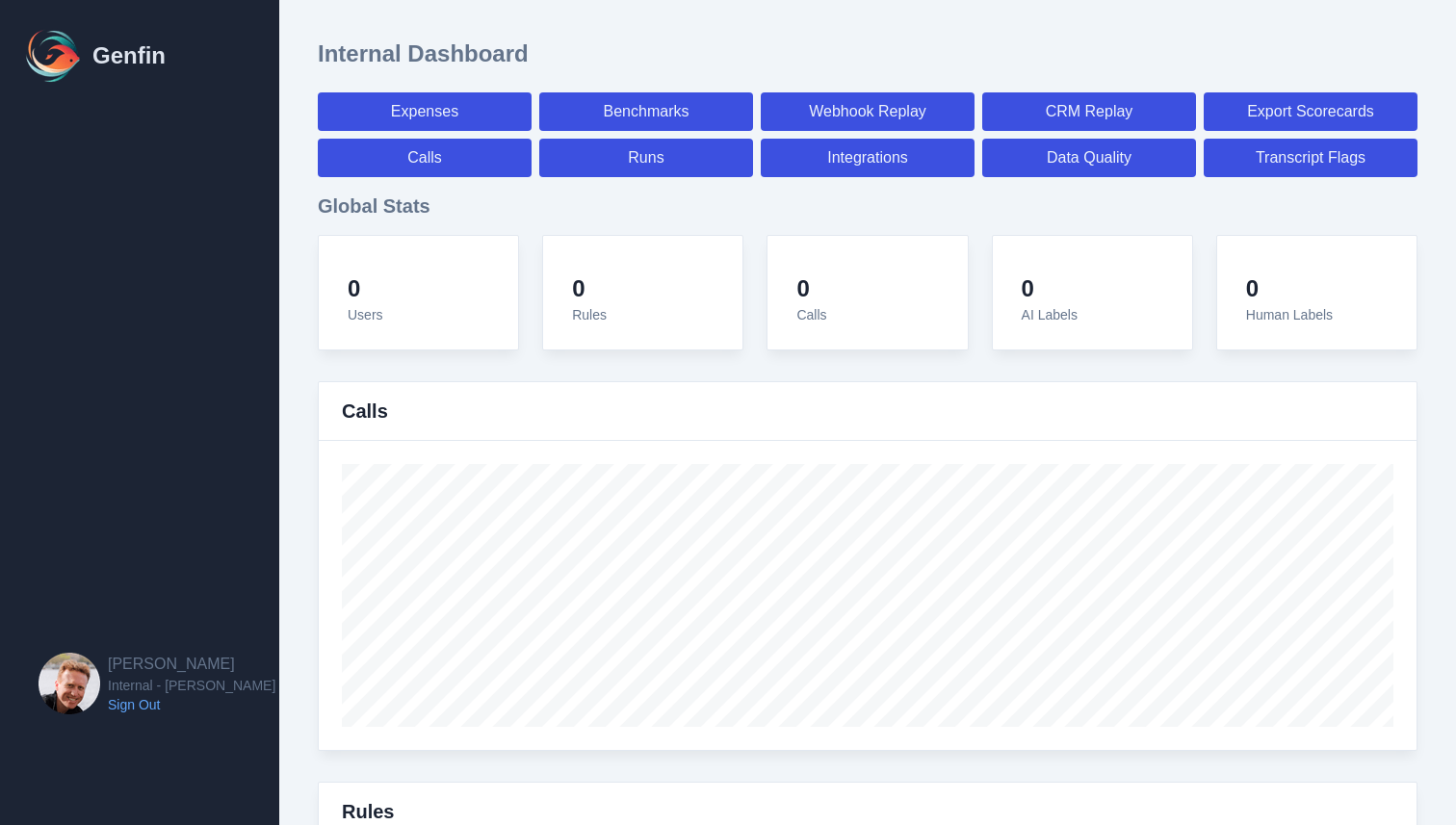
select select "7"
select select "paid"
select select "7"
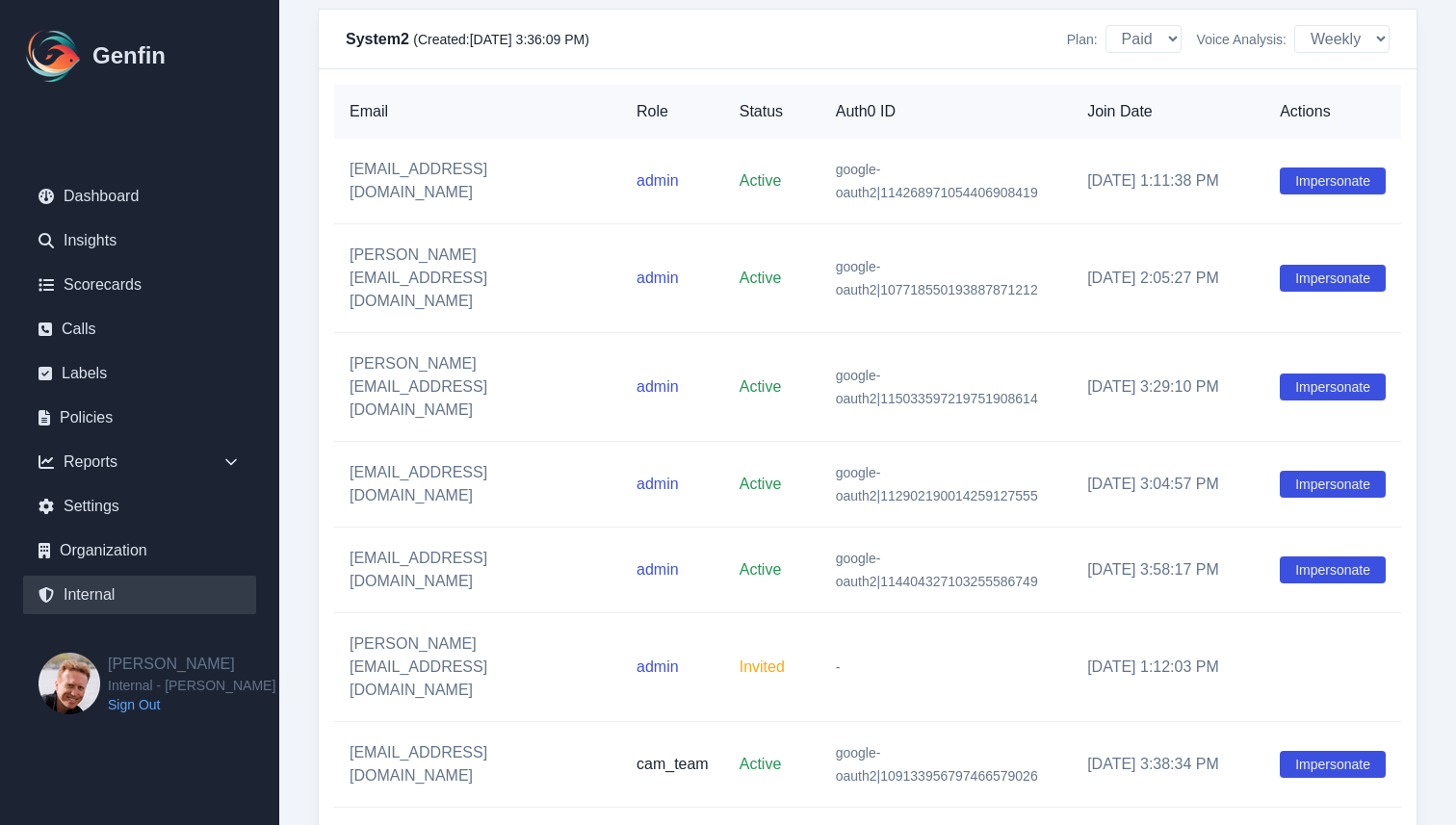
scroll to position [18921, 0]
